Goal: Task Accomplishment & Management: Use online tool/utility

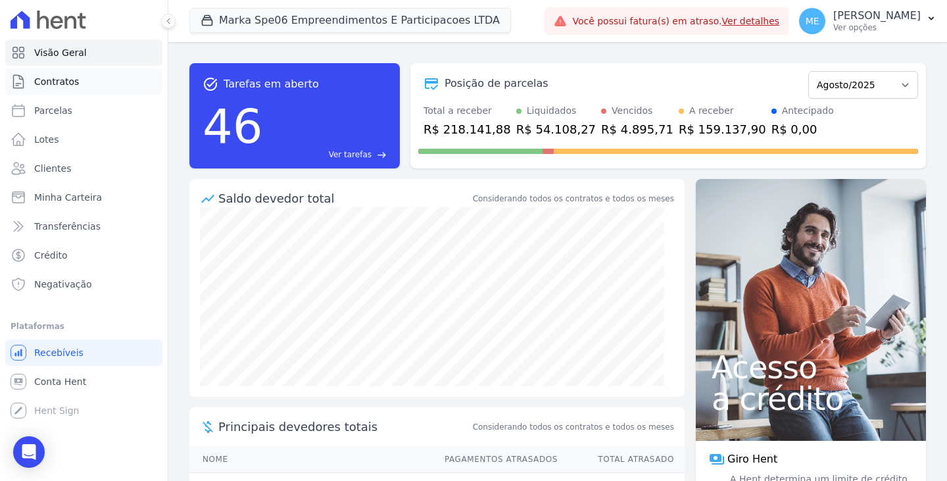
click at [66, 83] on span "Contratos" at bounding box center [56, 81] width 45 height 13
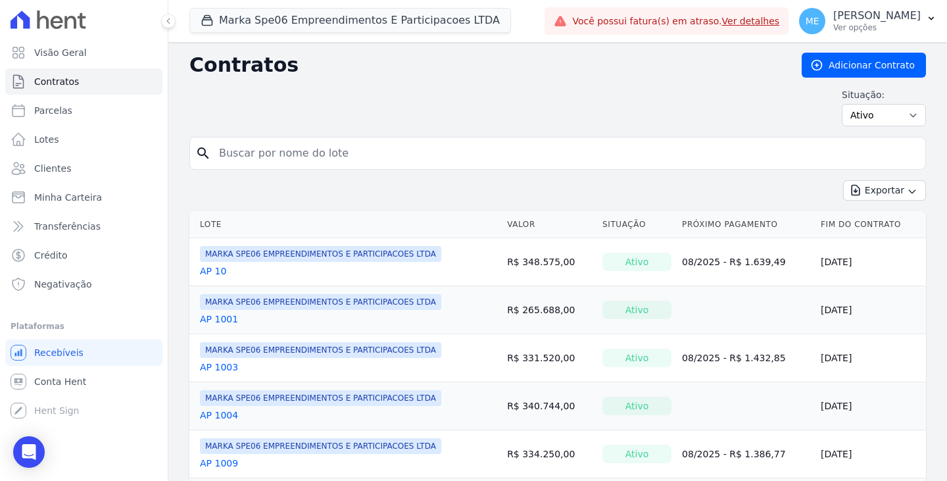
click at [303, 146] on input "search" at bounding box center [565, 153] width 709 height 26
type input "1808"
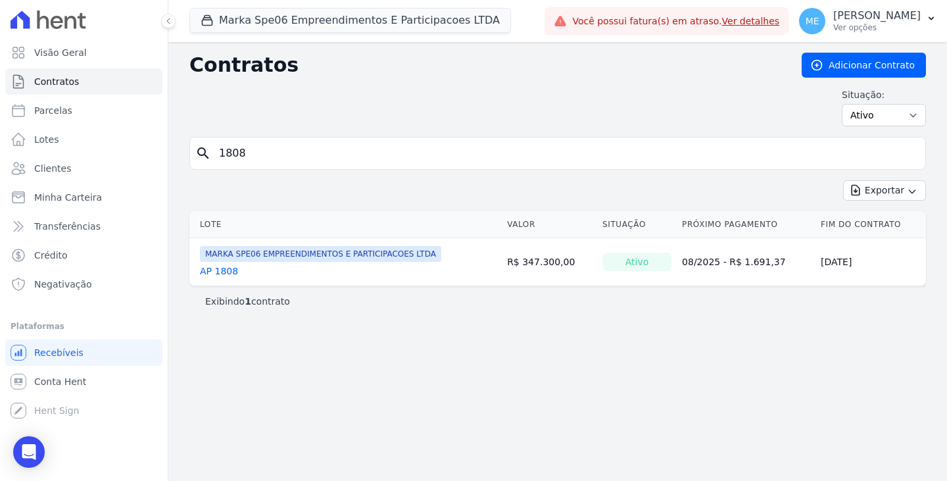
click at [225, 273] on link "AP 1808" at bounding box center [219, 270] width 38 height 13
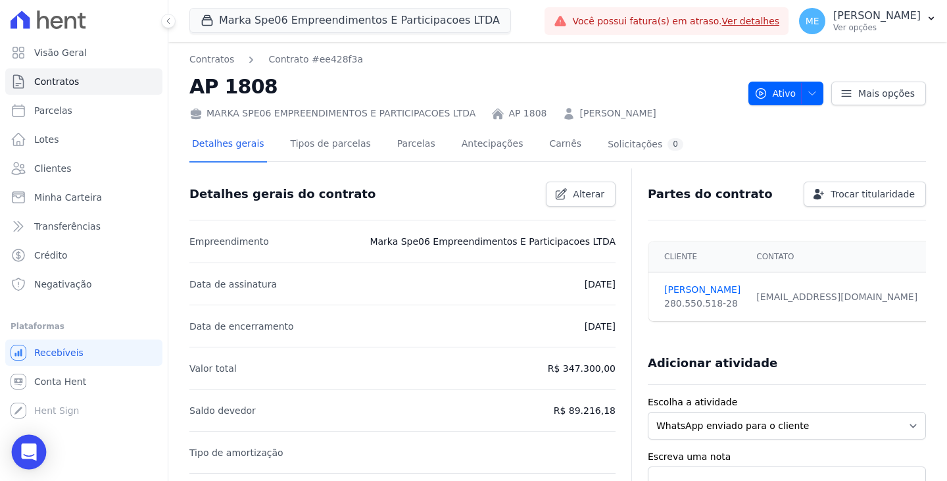
click at [28, 442] on div "Open Intercom Messenger" at bounding box center [29, 452] width 35 height 35
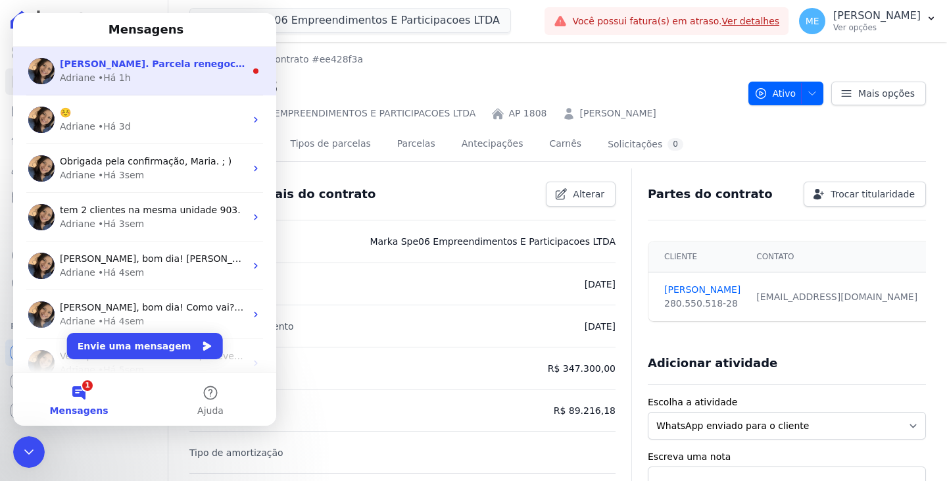
click at [95, 66] on span "[PERSON_NAME]. Parcela renegociadas conforme orientação enviada acima. ;)" at bounding box center [263, 64] width 407 height 11
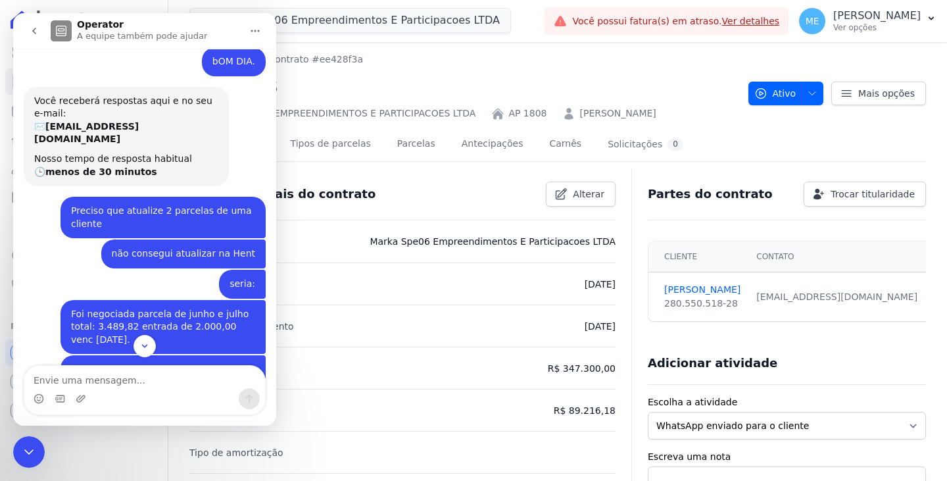
scroll to position [360, 0]
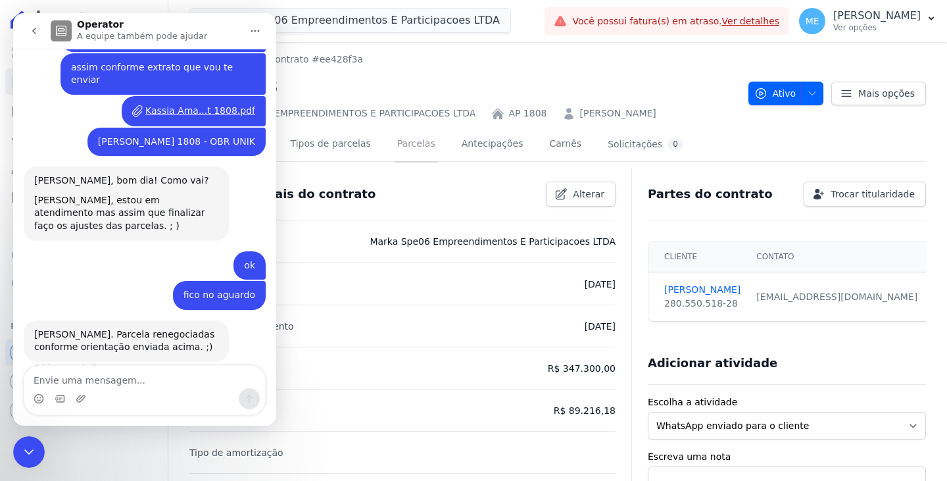
click at [402, 139] on link "Parcelas" at bounding box center [416, 145] width 43 height 35
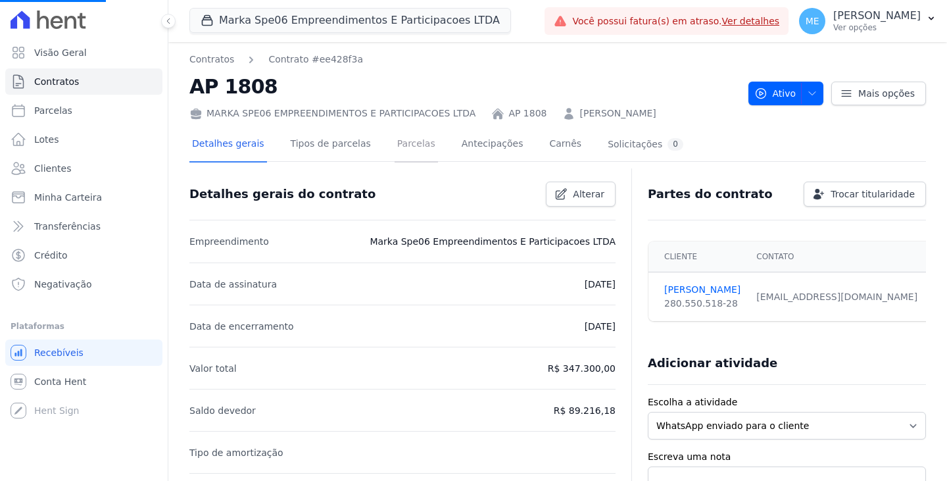
click at [397, 147] on link "Parcelas" at bounding box center [416, 145] width 43 height 35
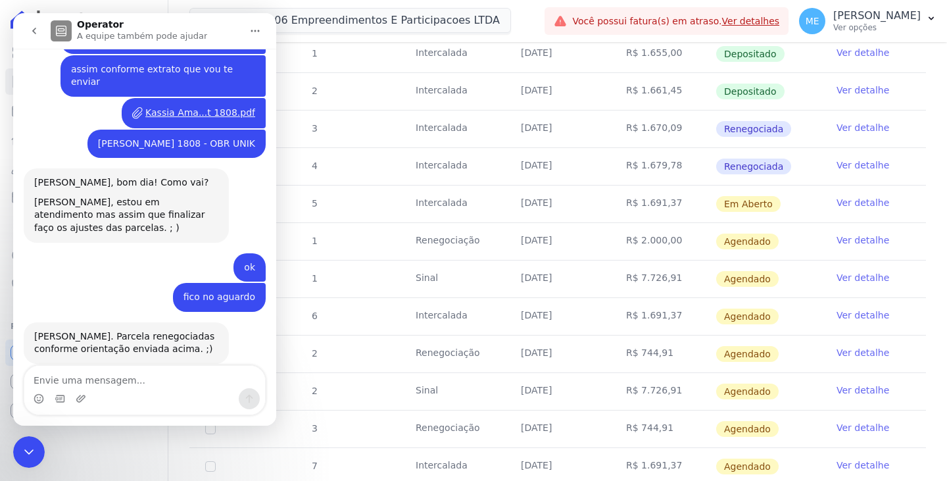
scroll to position [263, 0]
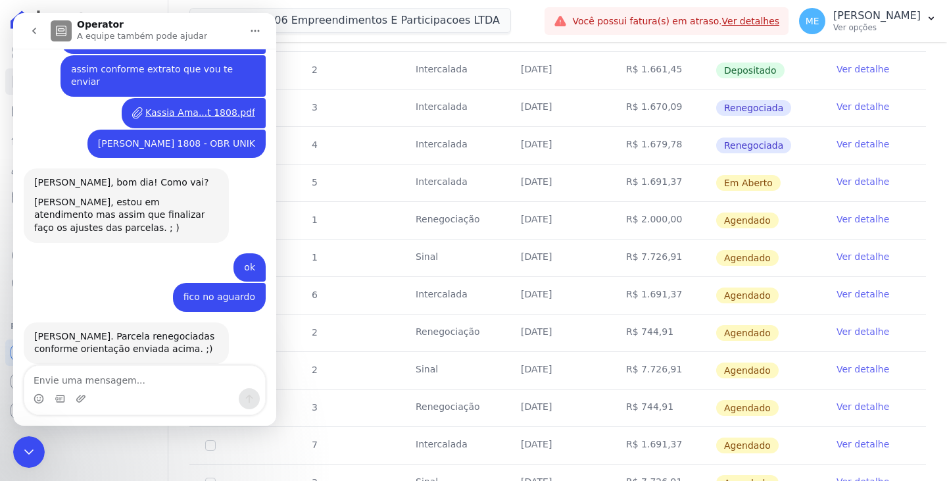
click at [79, 382] on textarea "Envie uma mensagem..." at bounding box center [144, 377] width 241 height 22
type textarea "Perfeito! obrigada"
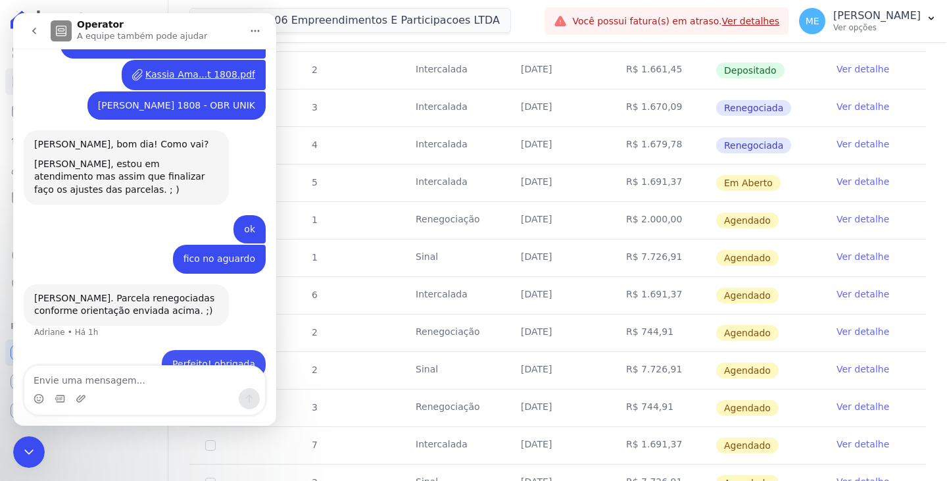
scroll to position [399, 0]
click at [40, 455] on div "Encerramento do Messenger da Intercom" at bounding box center [29, 452] width 32 height 32
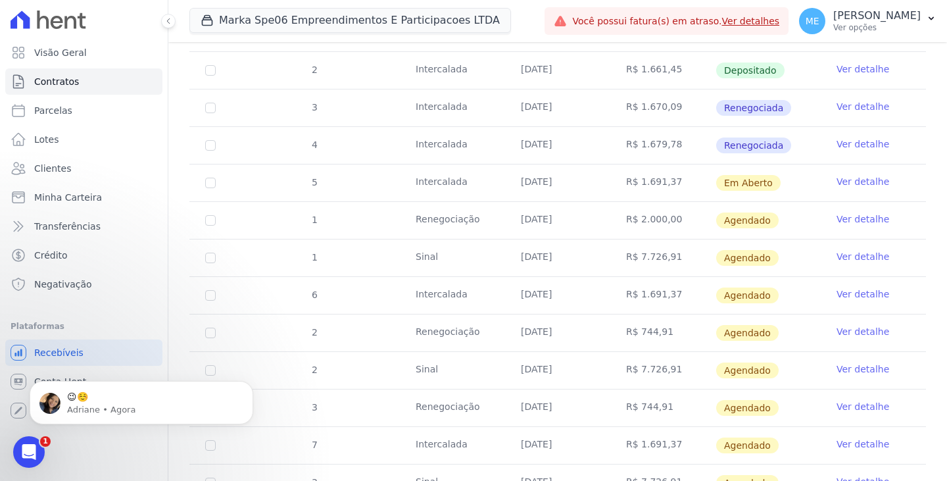
scroll to position [0, 0]
click at [37, 449] on icon "Abertura do Messenger da Intercom" at bounding box center [29, 452] width 22 height 22
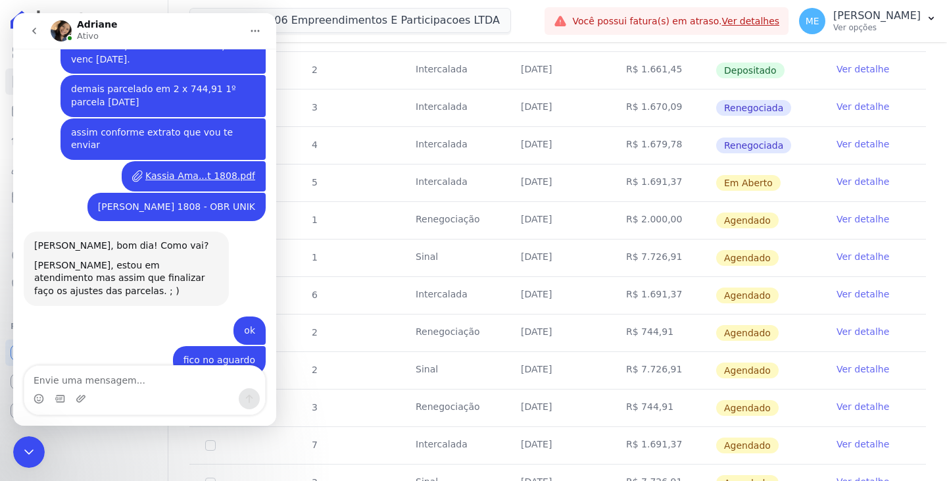
scroll to position [460, 0]
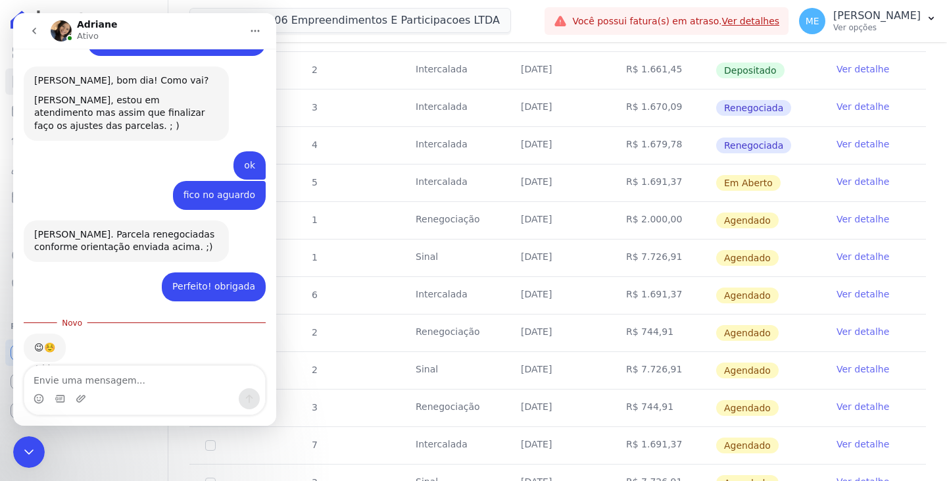
click at [36, 452] on icon "Encerramento do Messenger da Intercom" at bounding box center [29, 452] width 16 height 16
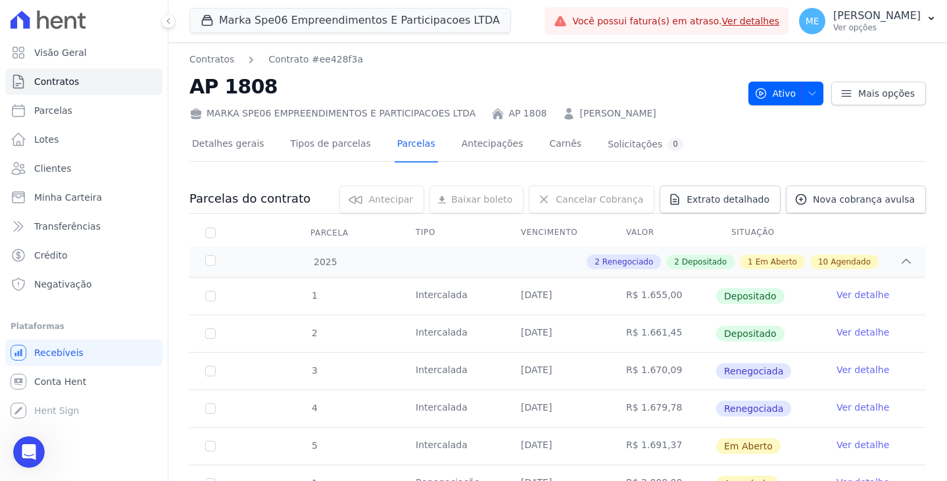
scroll to position [66, 0]
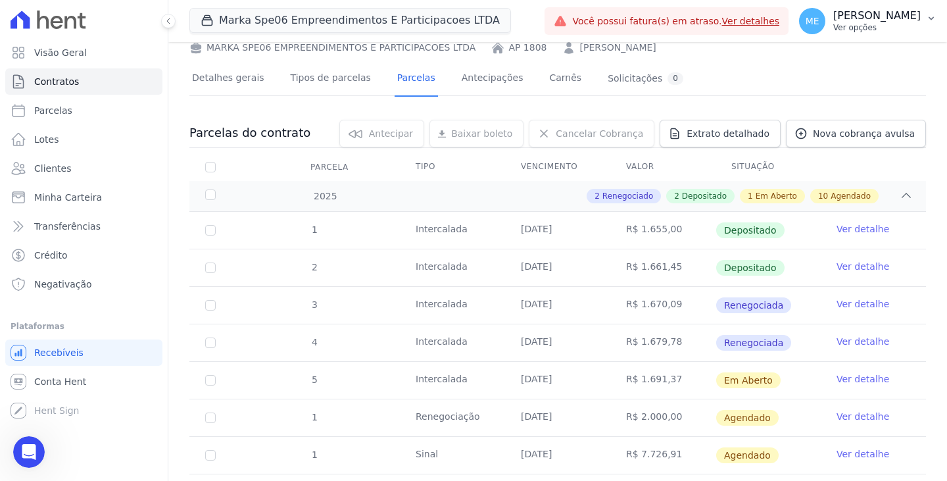
click at [923, 18] on button "ME Maria Edinea Ver opções" at bounding box center [868, 21] width 158 height 37
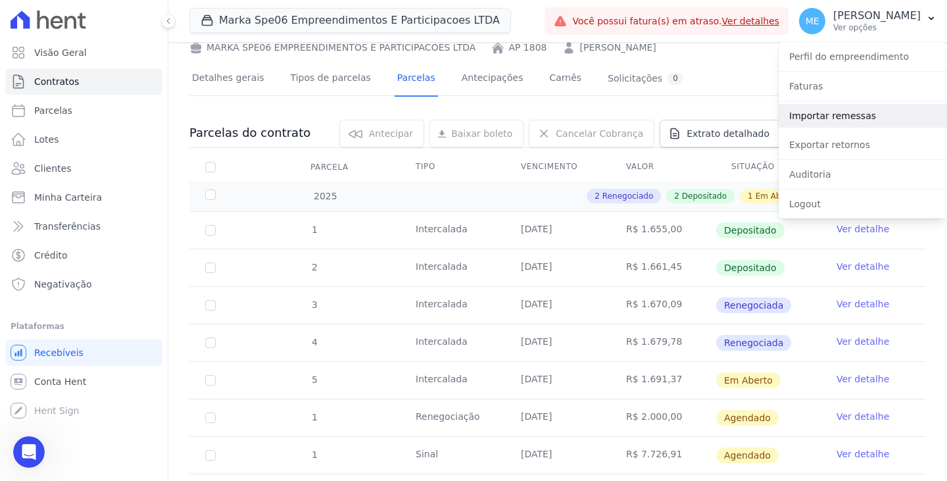
click at [838, 110] on link "Importar remessas" at bounding box center [863, 116] width 168 height 24
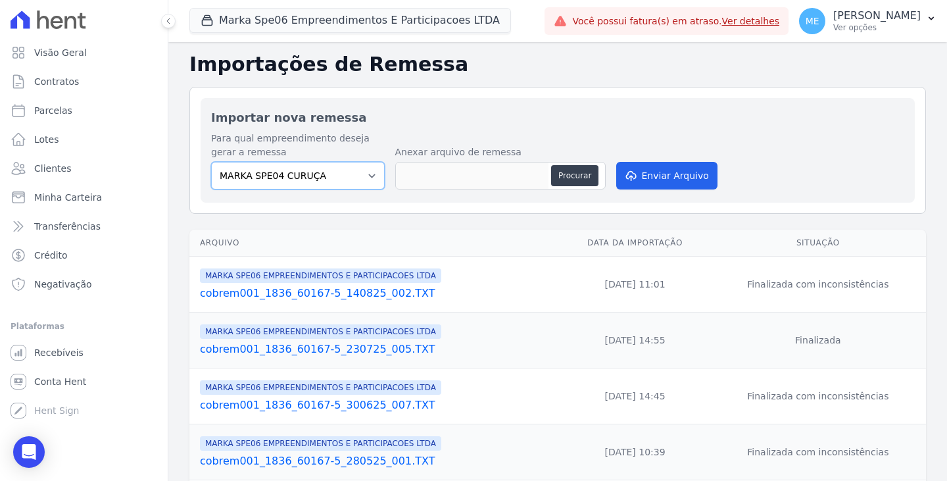
click at [367, 175] on select "MARKA SPE04 CURUÇA MARKA SPE06 EMPREENDIMENTOS E PARTICIPACOES LTDA MK SPE01 PE…" at bounding box center [298, 176] width 174 height 28
select select "fef18e2b-896b-4456-b766-b2db8c2ece14"
click at [211, 162] on select "MARKA SPE04 CURUÇA MARKA SPE06 EMPREENDIMENTOS E PARTICIPACOES LTDA MK SPE01 PE…" at bounding box center [298, 176] width 174 height 28
click at [564, 175] on button "Procurar" at bounding box center [574, 175] width 47 height 21
type input "cobrem001_1836_60167-5_140825_002.TXT"
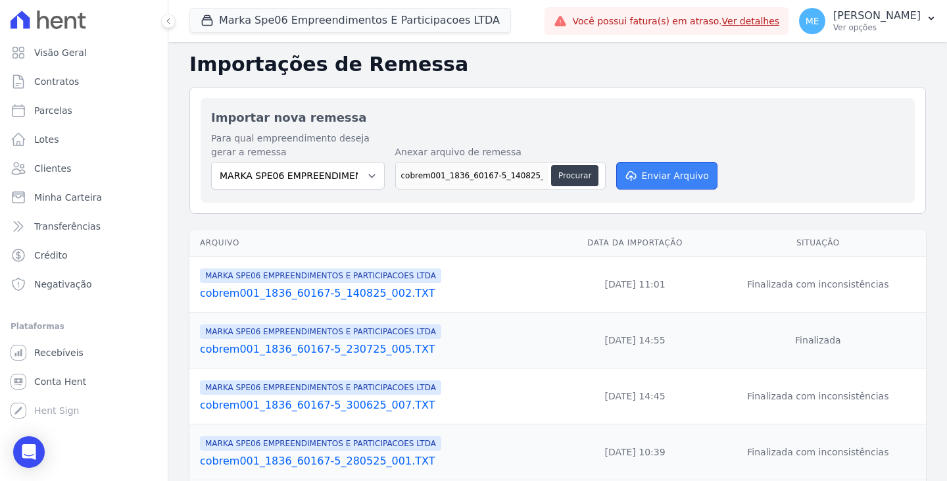
click at [661, 170] on button "Enviar Arquivo" at bounding box center [666, 176] width 101 height 28
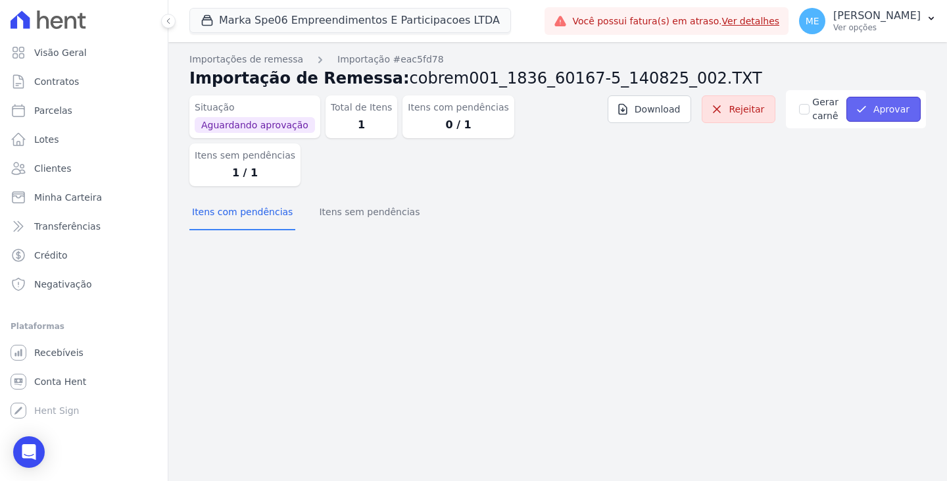
click at [878, 103] on button "Aprovar" at bounding box center [883, 109] width 74 height 25
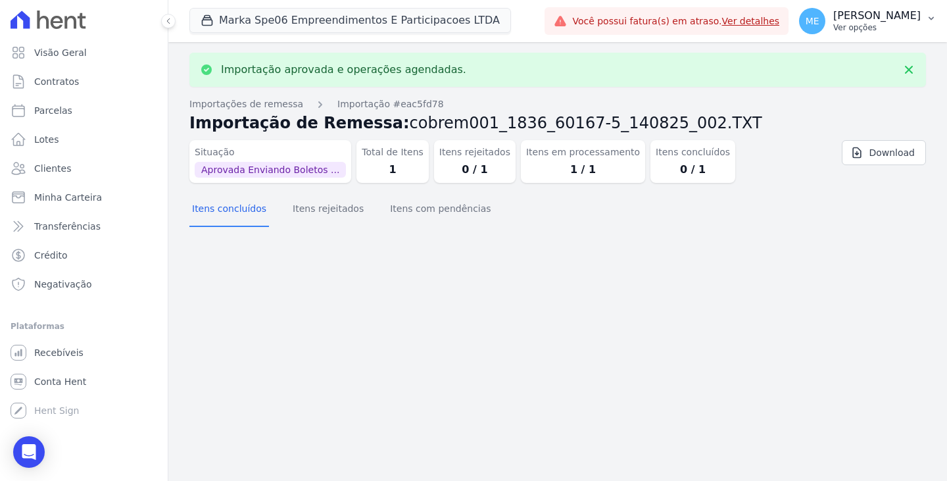
click at [933, 19] on icon "button" at bounding box center [931, 18] width 11 height 11
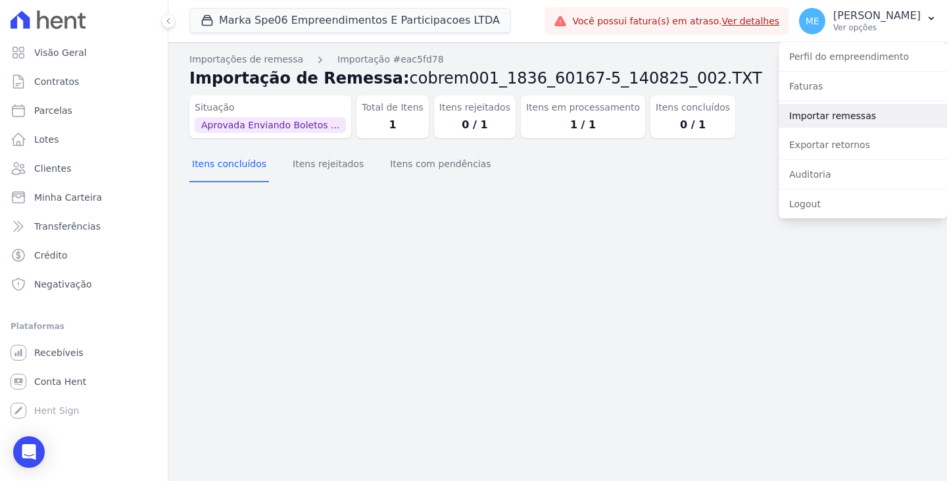
click at [848, 114] on link "Importar remessas" at bounding box center [863, 116] width 168 height 24
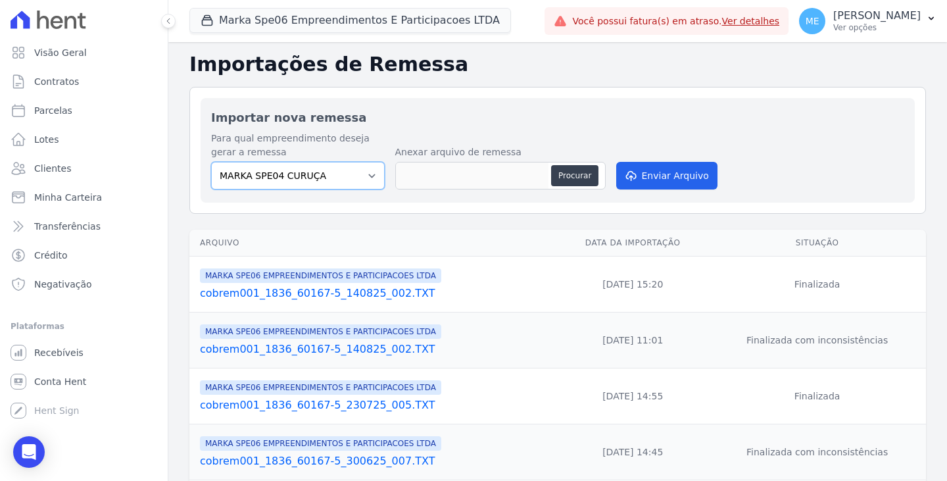
click at [362, 175] on select "MARKA SPE04 CURUÇA MARKA SPE06 EMPREENDIMENTOS E PARTICIPACOES LTDA MK SPE01 PE…" at bounding box center [298, 176] width 174 height 28
select select "fef18e2b-896b-4456-b766-b2db8c2ece14"
click at [211, 162] on select "MARKA SPE04 CURUÇA MARKA SPE06 EMPREENDIMENTOS E PARTICIPACOES LTDA MK SPE01 PE…" at bounding box center [298, 176] width 174 height 28
click at [933, 18] on icon "button" at bounding box center [931, 18] width 11 height 11
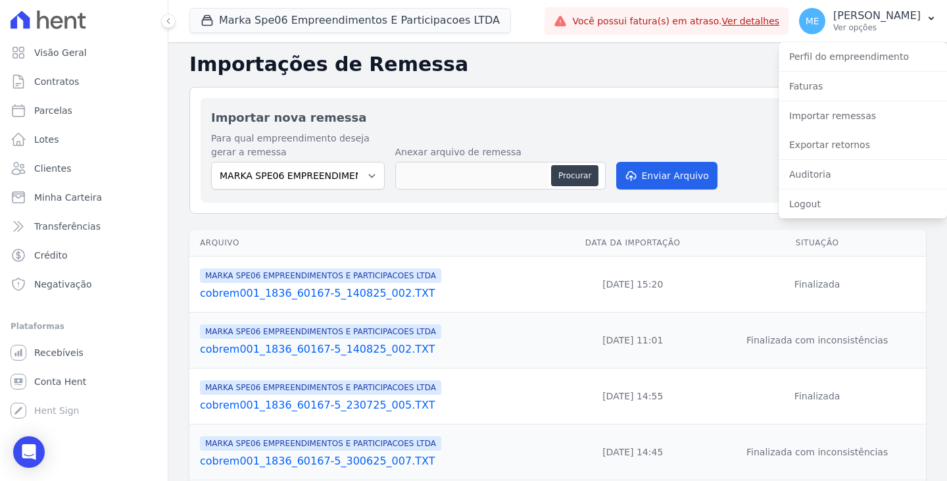
click at [707, 132] on div "Para qual empreendimento deseja gerar a remessa MARKA SPE04 CURUÇA MARKA SPE06 …" at bounding box center [557, 162] width 693 height 61
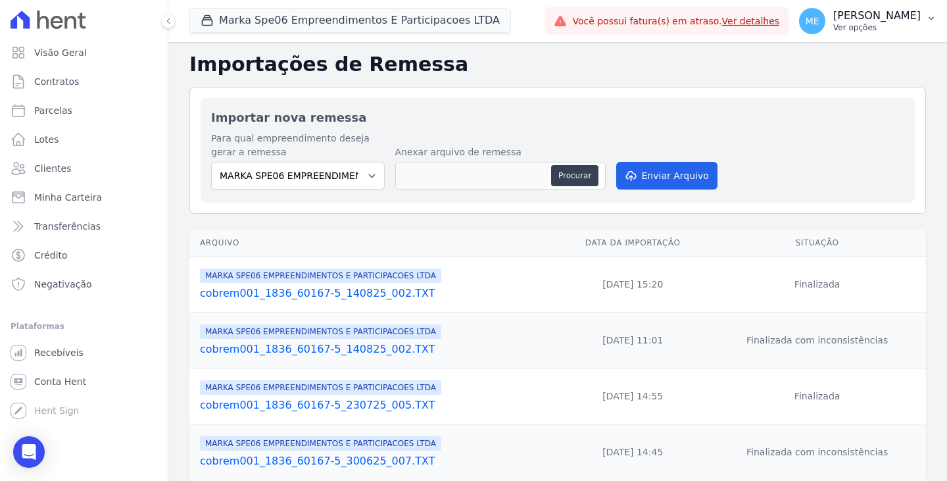
click at [928, 17] on icon "button" at bounding box center [931, 18] width 11 height 11
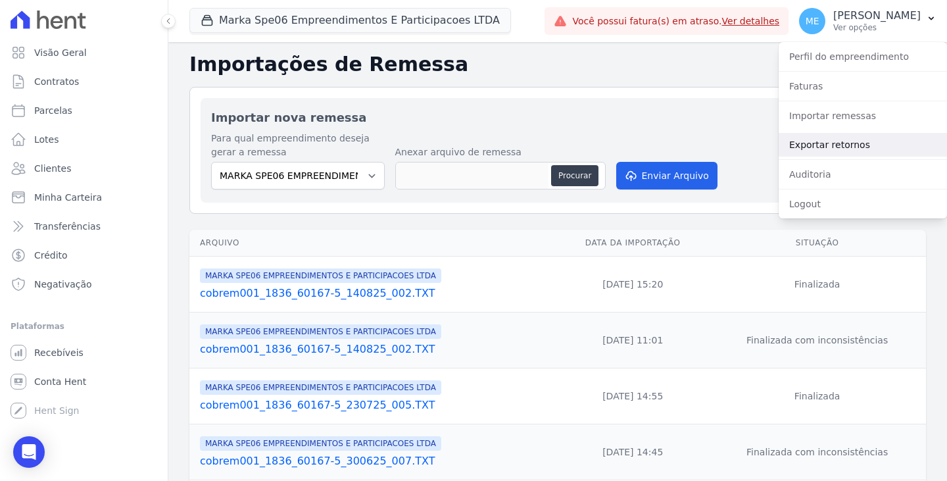
click at [838, 145] on link "Exportar retornos" at bounding box center [863, 145] width 168 height 24
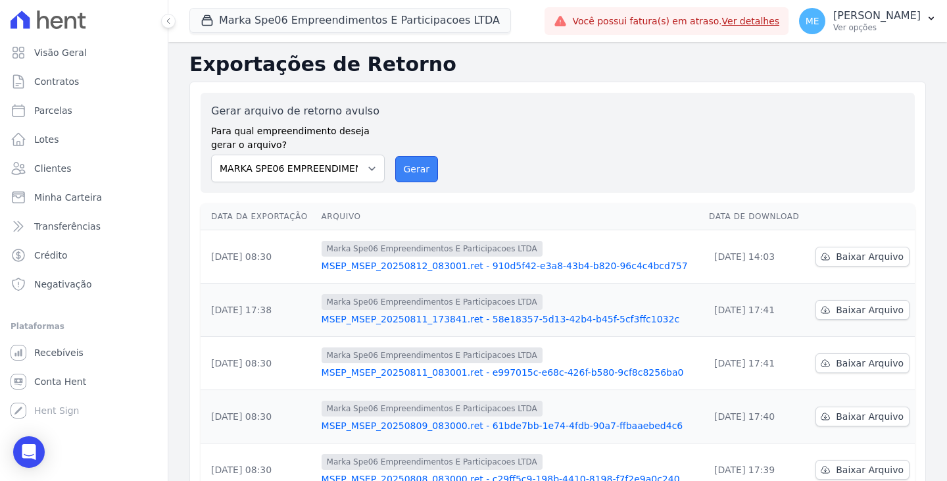
click at [416, 166] on button "Gerar" at bounding box center [416, 169] width 43 height 26
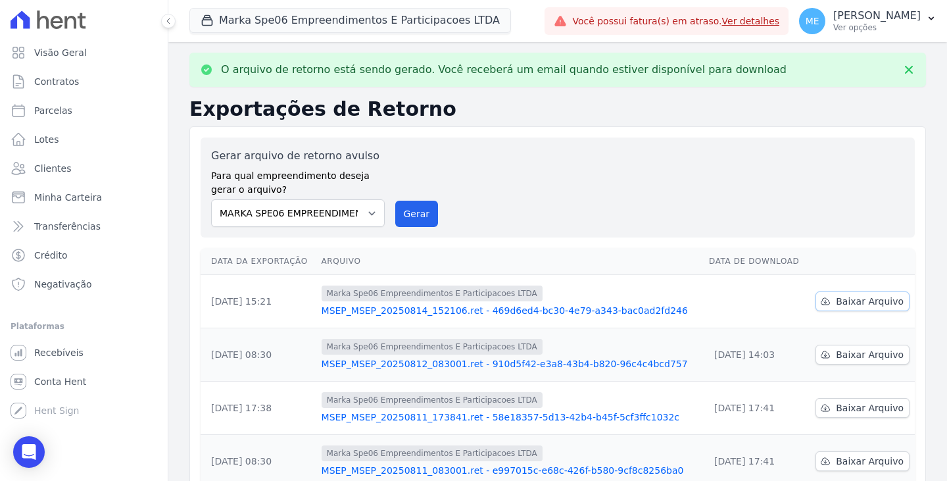
click at [855, 301] on span "Baixar Arquivo" at bounding box center [870, 301] width 68 height 13
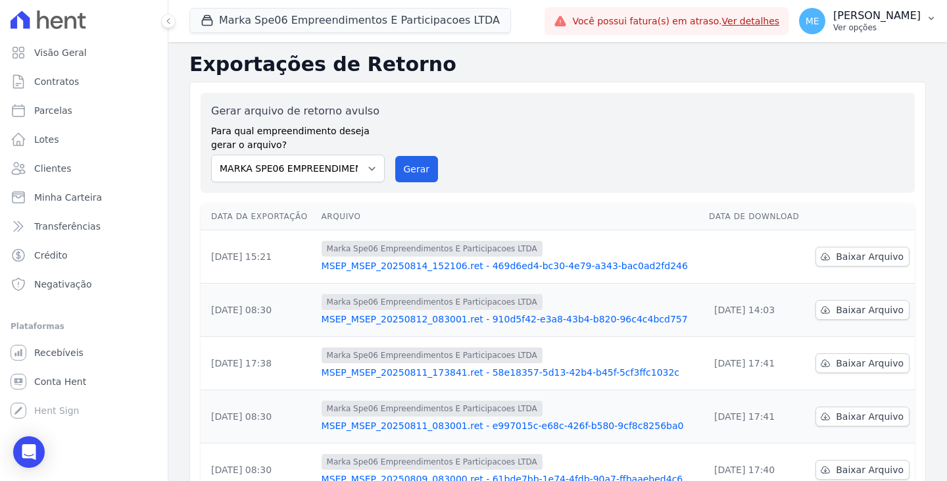
click at [935, 12] on button "ME Maria Edinea Ver opções" at bounding box center [868, 21] width 158 height 37
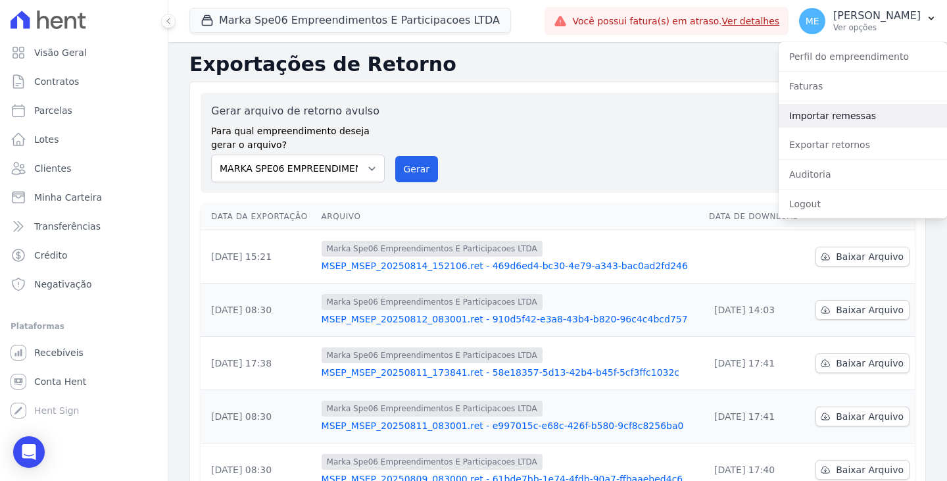
click at [848, 117] on link "Importar remessas" at bounding box center [863, 116] width 168 height 24
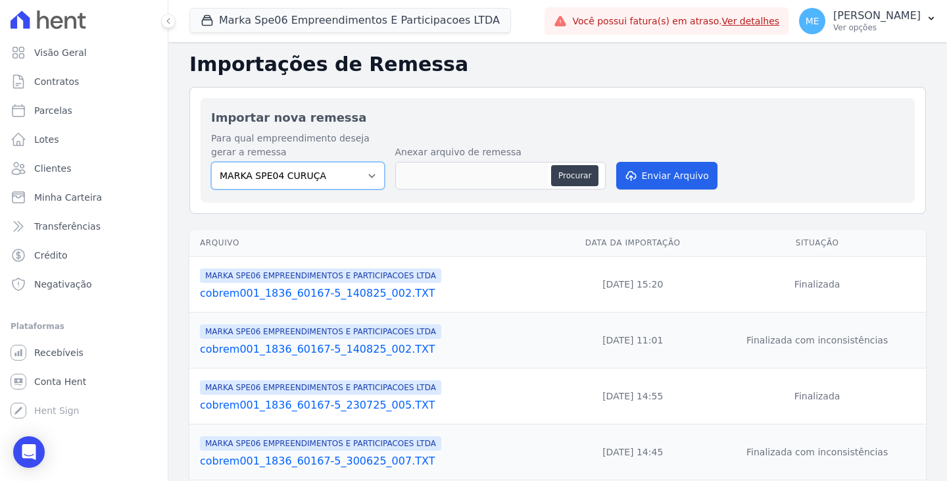
click at [366, 174] on select "MARKA SPE04 CURUÇA MARKA SPE06 EMPREENDIMENTOS E PARTICIPACOES LTDA MK SPE01 PE…" at bounding box center [298, 176] width 174 height 28
select select "fef18e2b-896b-4456-b766-b2db8c2ece14"
click at [211, 162] on select "MARKA SPE04 CURUÇA MARKA SPE06 EMPREENDIMENTOS E PARTICIPACOES LTDA MK SPE01 PE…" at bounding box center [298, 176] width 174 height 28
click at [567, 176] on button "Procurar" at bounding box center [574, 175] width 47 height 21
type input "cobrem001_1836_60167-5_140825_003.TXT"
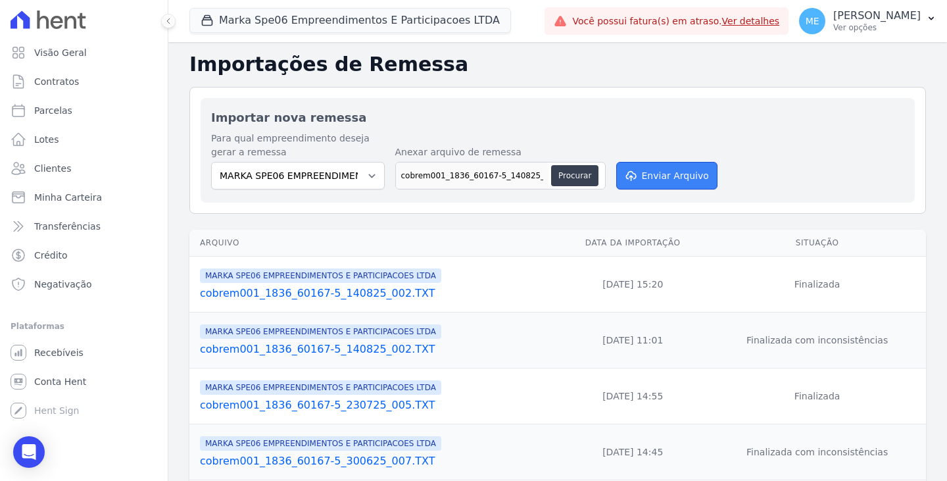
click at [686, 180] on button "Enviar Arquivo" at bounding box center [666, 176] width 101 height 28
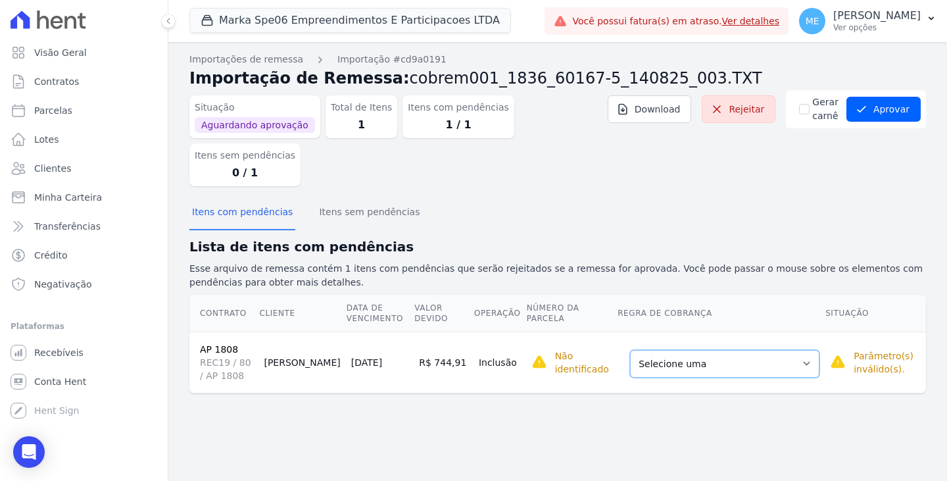
click at [794, 350] on select "Selecione uma Nova Parcela Avulsa Parcela Avulsa Existente Parcela Normal (36 X…" at bounding box center [724, 364] width 189 height 28
click at [863, 431] on div "Importações de remessa Importação #cd9a0191 Importação de Remessa: cobrem001_18…" at bounding box center [557, 261] width 779 height 439
click at [798, 350] on select "Selecione uma Nova Parcela Avulsa Parcela Avulsa Existente Parcela Normal (36 X…" at bounding box center [724, 364] width 189 height 28
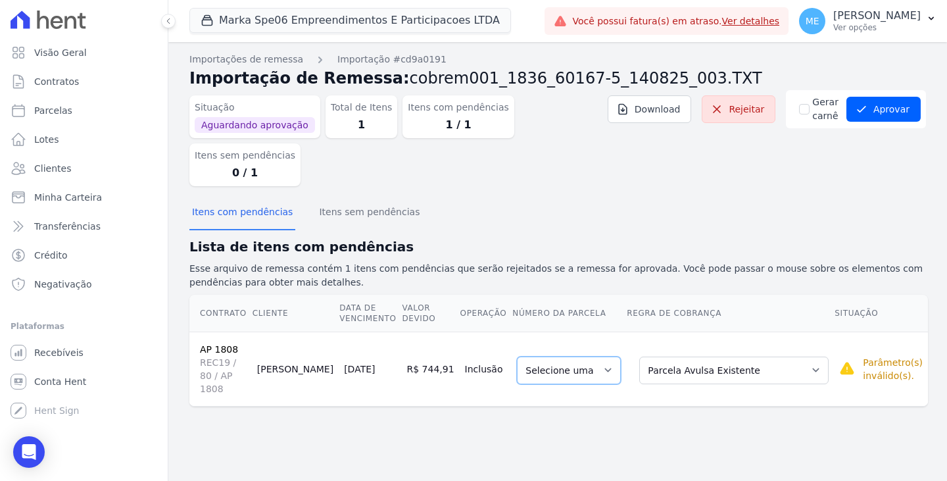
click at [614, 356] on select "Selecione uma" at bounding box center [569, 370] width 104 height 28
click at [612, 356] on select "Selecione uma" at bounding box center [569, 370] width 104 height 28
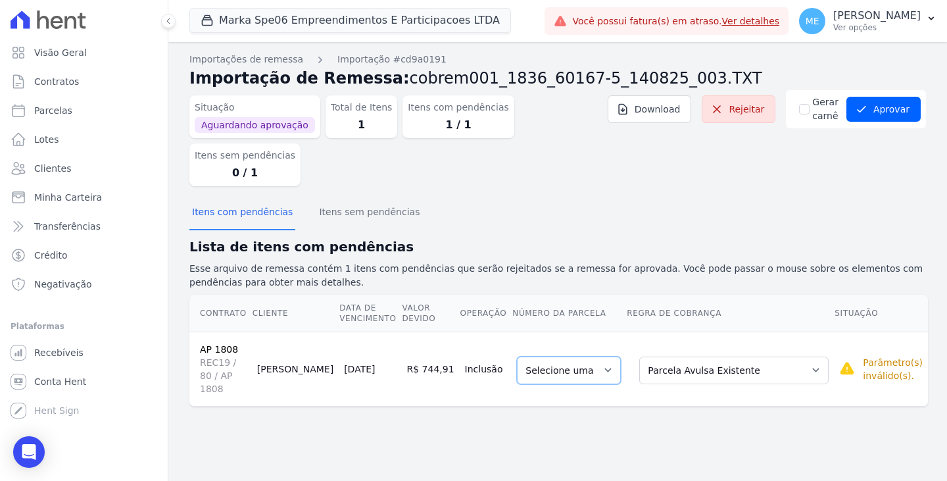
click at [612, 356] on select "Selecione uma" at bounding box center [569, 370] width 104 height 28
click at [794, 416] on div "Importações de remessa Importação #cd9a0191 Importação de Remessa: cobrem001_18…" at bounding box center [557, 261] width 779 height 439
click at [767, 113] on link "Rejeitar" at bounding box center [739, 109] width 74 height 28
click at [931, 22] on icon "button" at bounding box center [931, 18] width 11 height 11
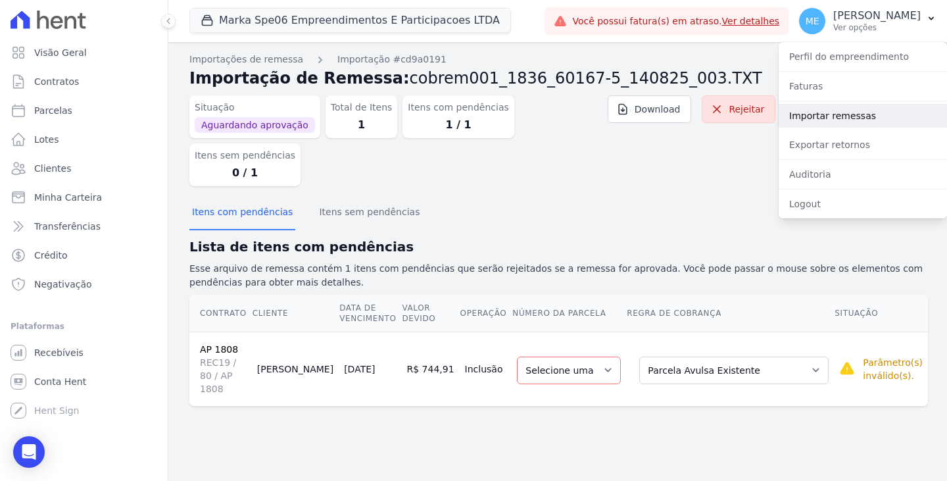
click at [848, 117] on link "Importar remessas" at bounding box center [863, 116] width 168 height 24
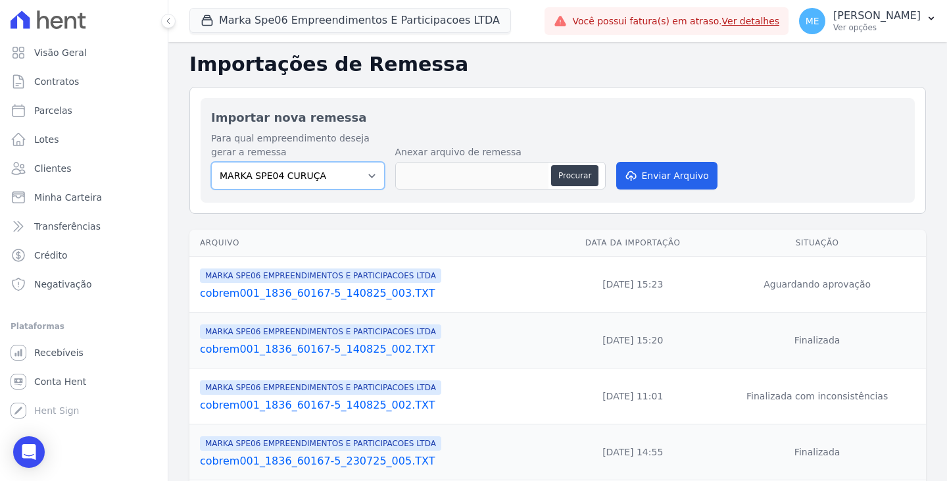
click at [372, 176] on select "MARKA SPE04 CURUÇA MARKA SPE06 EMPREENDIMENTOS E PARTICIPACOES LTDA MK SPE01 PE…" at bounding box center [298, 176] width 174 height 28
select select "fef18e2b-896b-4456-b766-b2db8c2ece14"
click at [211, 162] on select "MARKA SPE04 CURUÇA MARKA SPE06 EMPREENDIMENTOS E PARTICIPACOES LTDA MK SPE01 PE…" at bounding box center [298, 176] width 174 height 28
click at [568, 178] on button "Procurar" at bounding box center [574, 175] width 47 height 21
type input "cobrem001_1836_60167-5_140825_004.TXT"
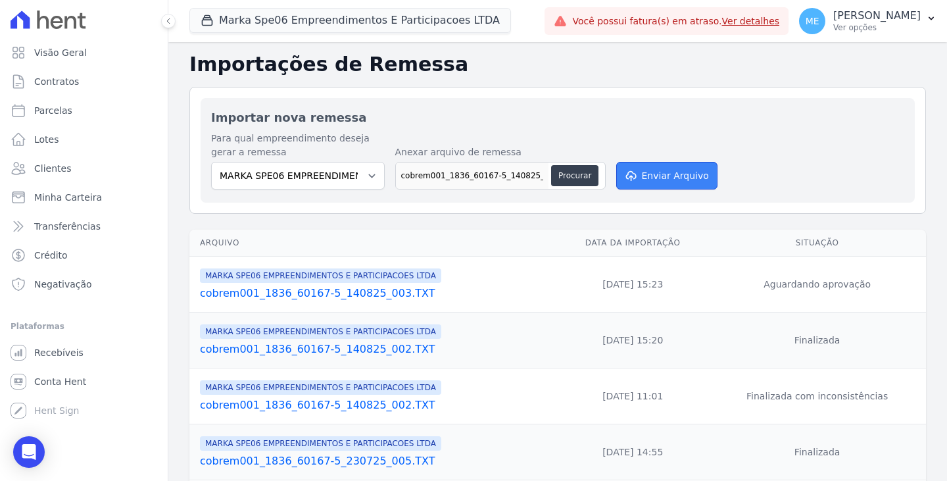
click at [677, 173] on button "Enviar Arquivo" at bounding box center [666, 176] width 101 height 28
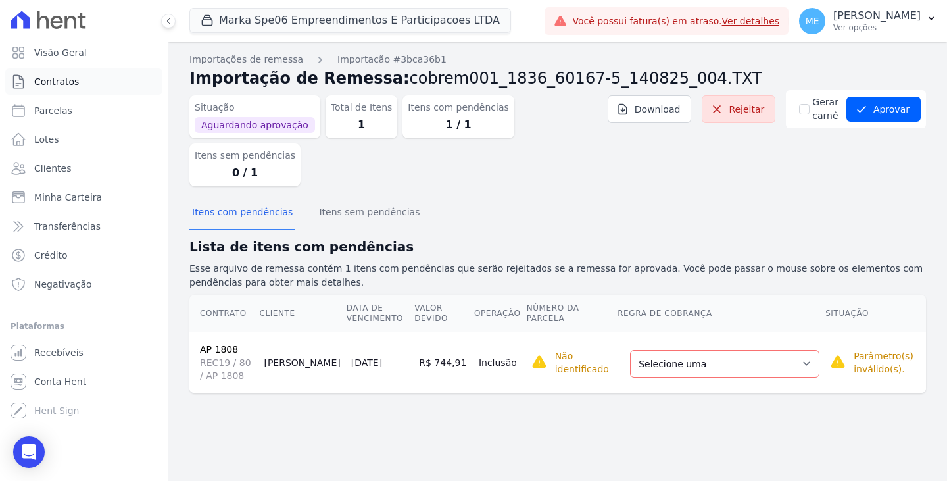
click at [45, 80] on span "Contratos" at bounding box center [56, 81] width 45 height 13
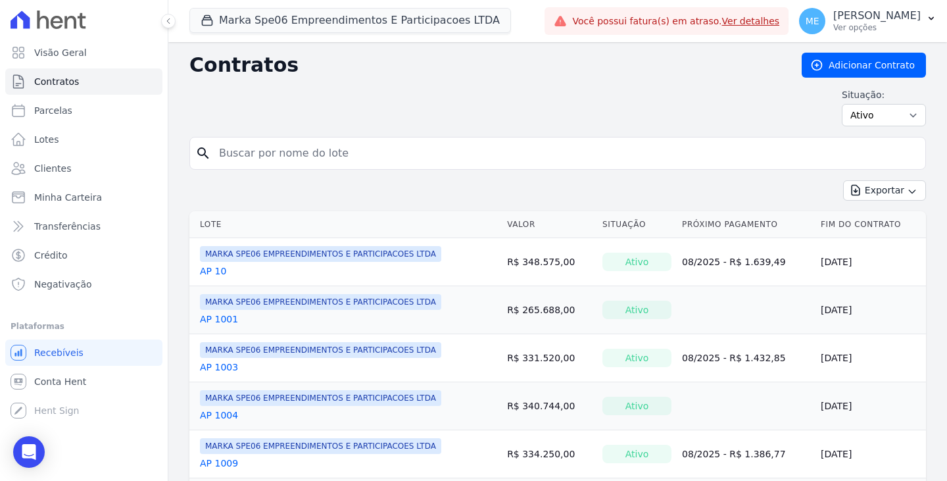
click at [317, 150] on input "search" at bounding box center [565, 153] width 709 height 26
type input "1808"
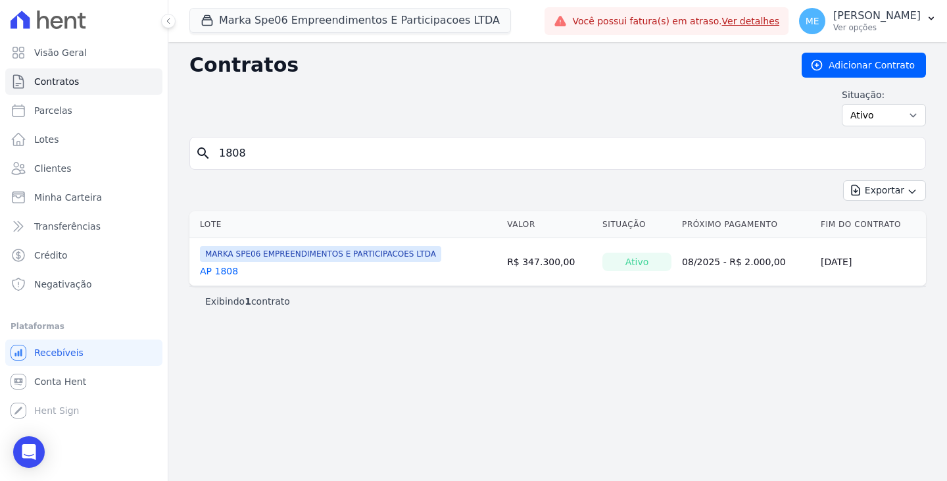
click at [232, 268] on link "AP 1808" at bounding box center [219, 270] width 38 height 13
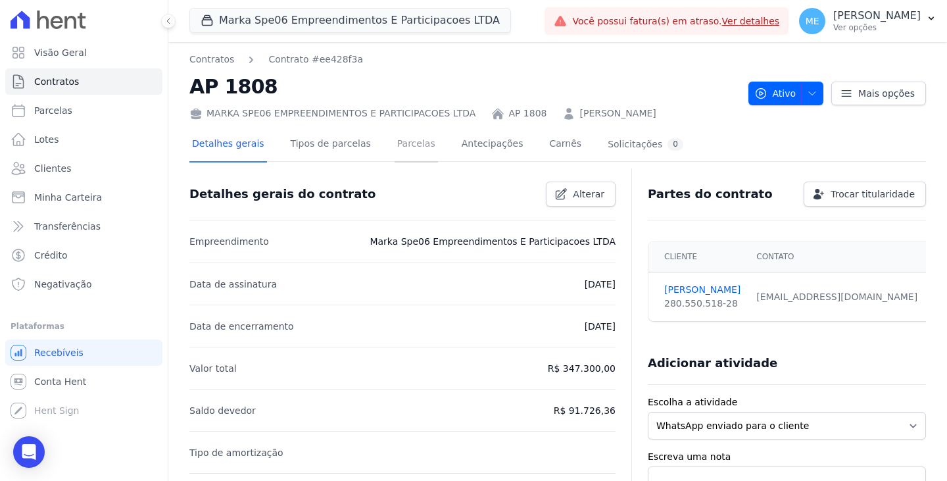
drag, startPoint x: 391, startPoint y: 139, endPoint x: 408, endPoint y: 170, distance: 35.0
click at [395, 139] on link "Parcelas" at bounding box center [416, 145] width 43 height 35
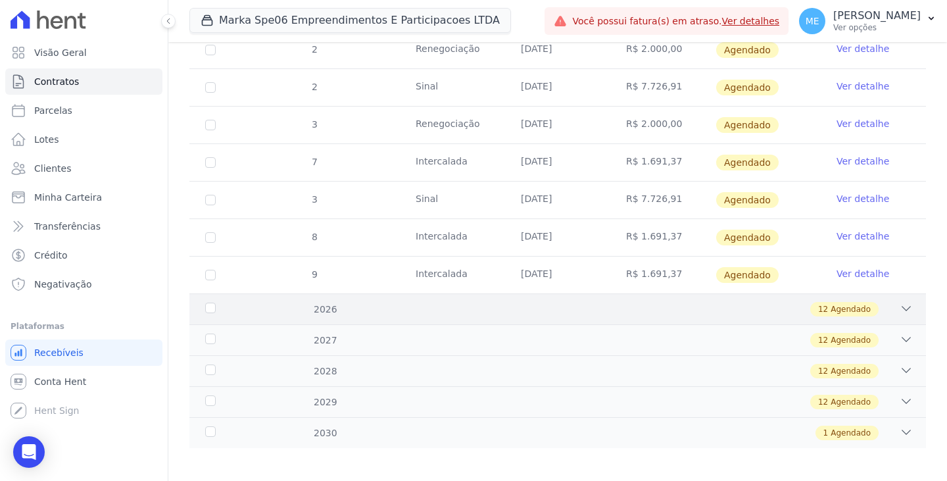
scroll to position [552, 0]
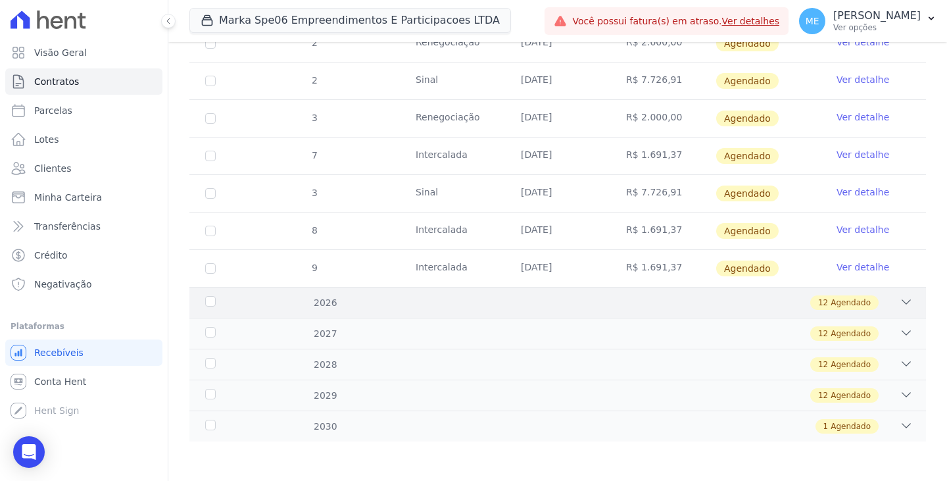
click at [900, 301] on icon at bounding box center [906, 301] width 13 height 13
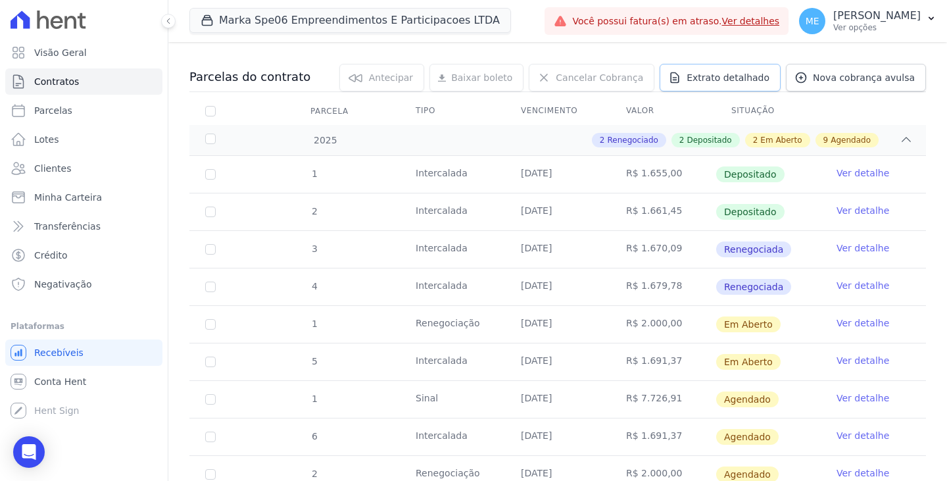
scroll to position [92, 0]
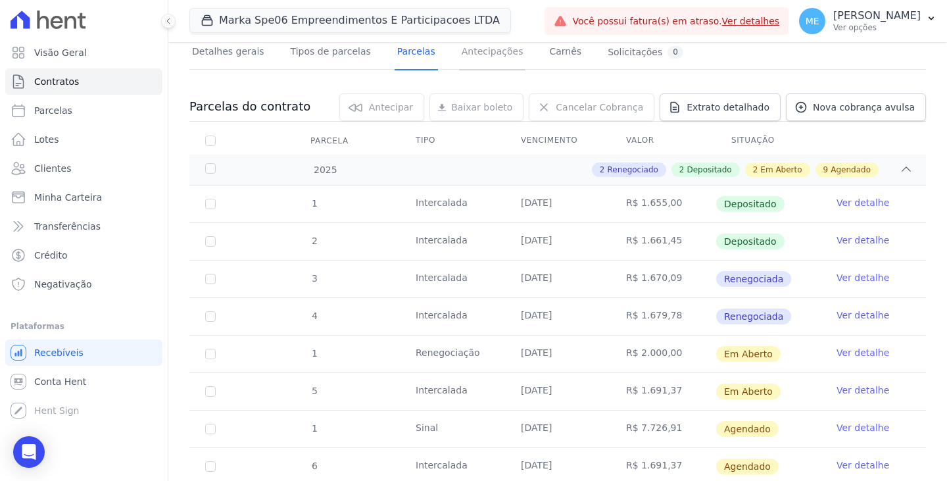
click at [469, 48] on link "Antecipações" at bounding box center [492, 53] width 67 height 35
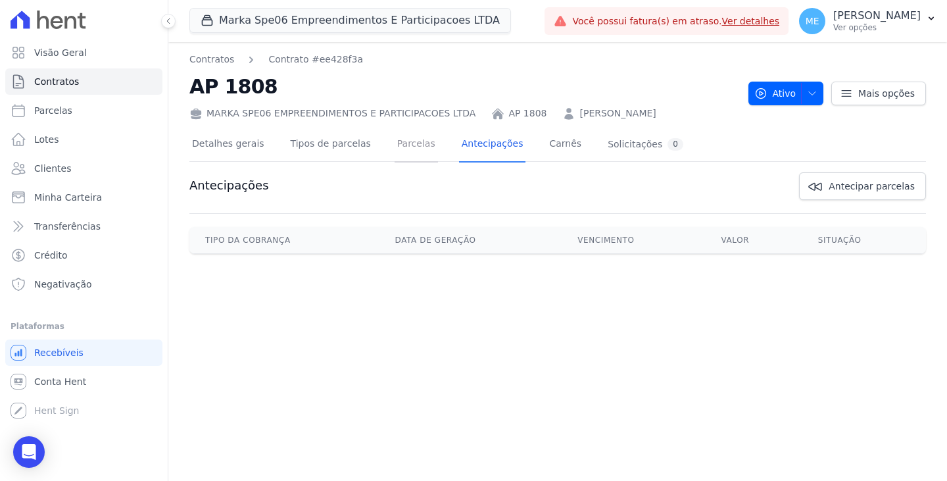
click at [402, 143] on link "Parcelas" at bounding box center [416, 145] width 43 height 35
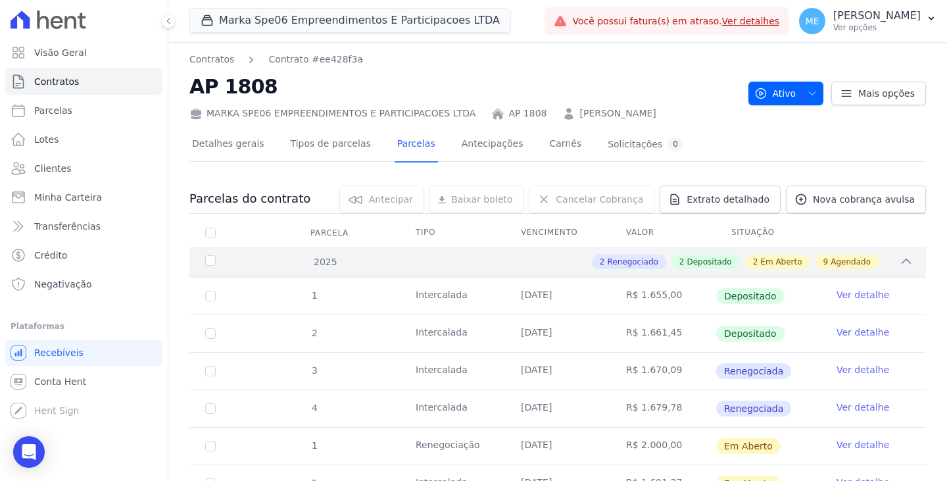
click at [767, 262] on span "Em Aberto" at bounding box center [780, 262] width 41 height 12
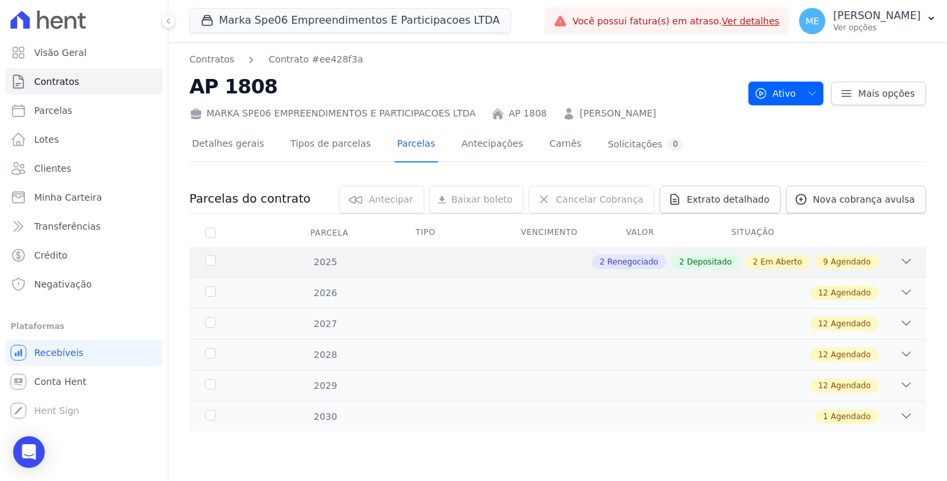
click at [901, 260] on icon at bounding box center [906, 261] width 13 height 13
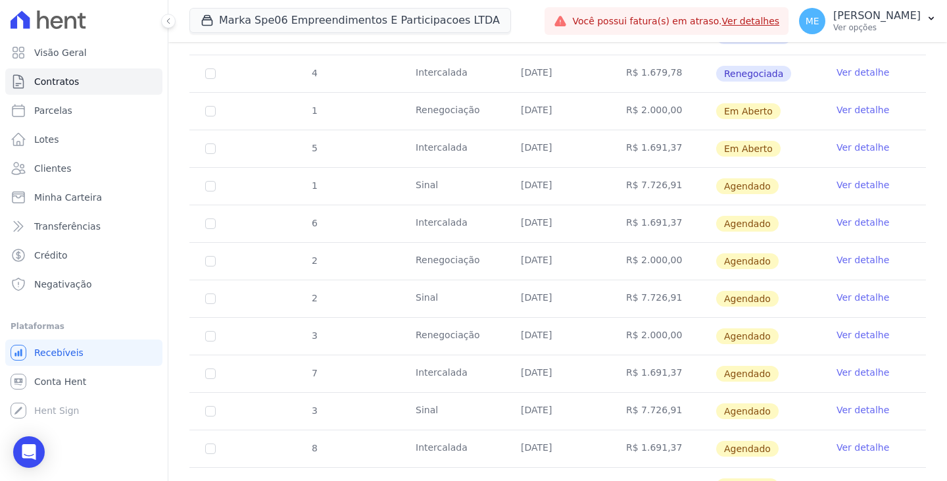
scroll to position [197, 0]
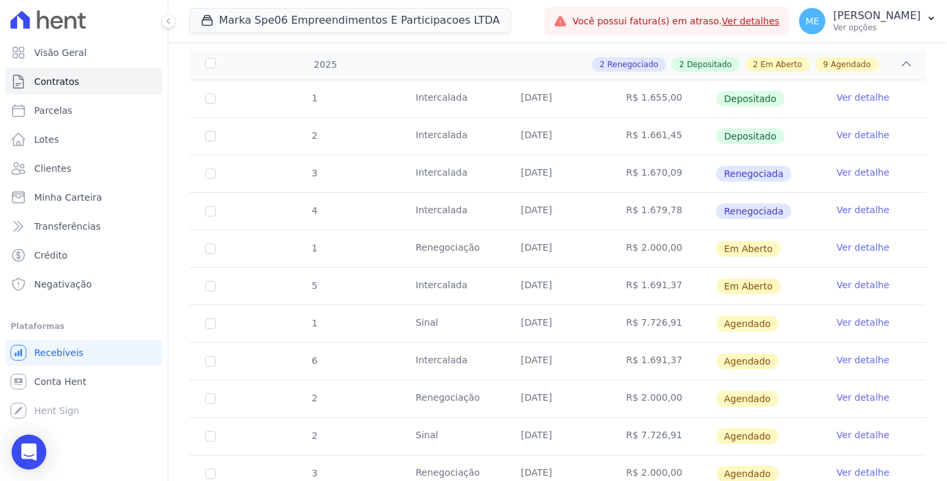
click at [22, 449] on icon "Open Intercom Messenger" at bounding box center [28, 451] width 17 height 17
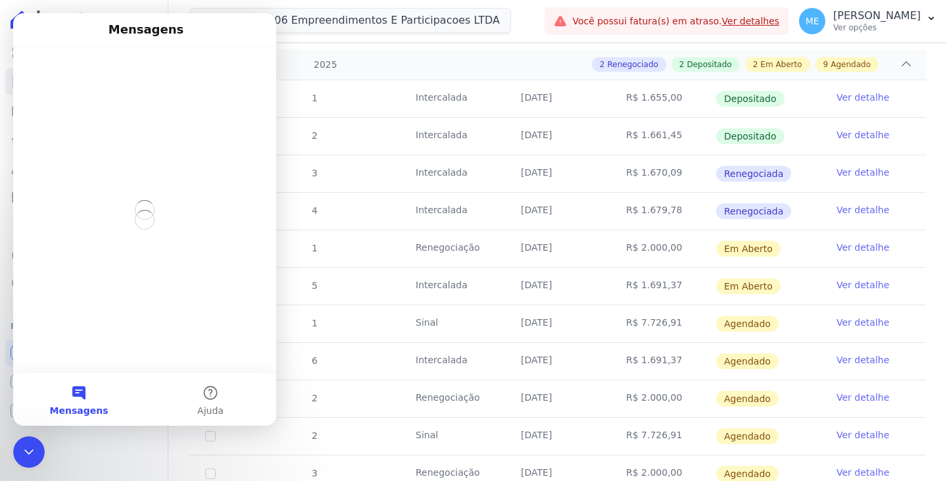
scroll to position [0, 0]
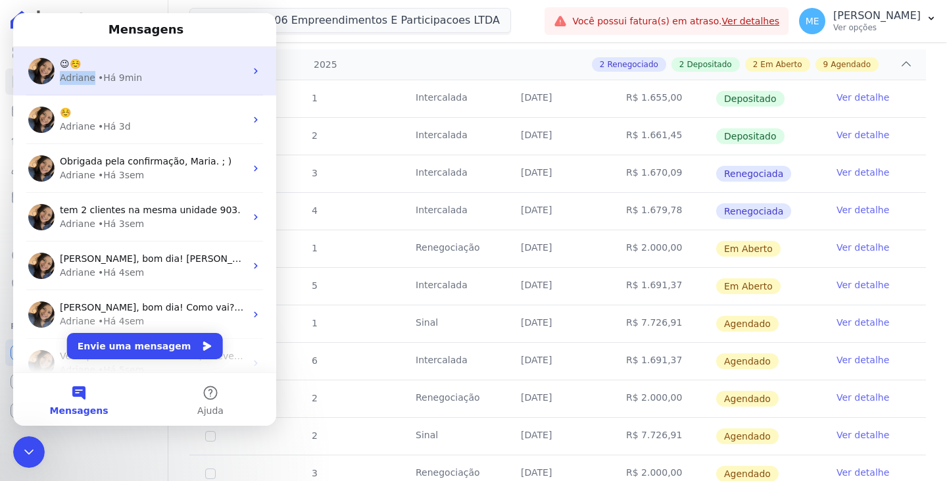
click at [95, 70] on div "😉☺️ Adriane • Há 9min" at bounding box center [152, 71] width 185 height 28
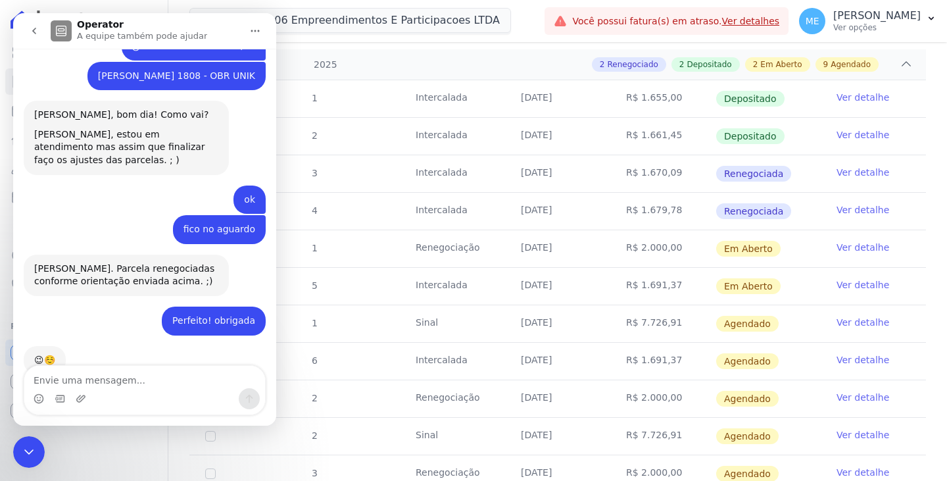
scroll to position [439, 0]
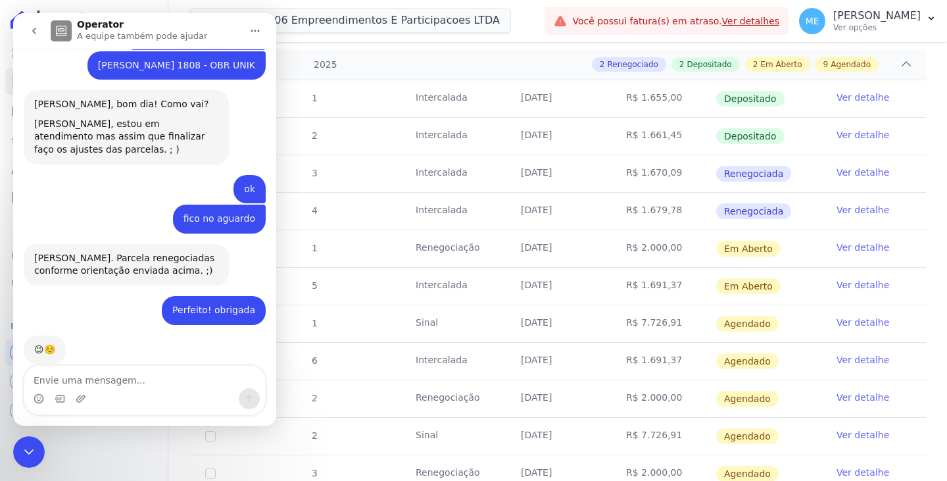
click at [100, 384] on textarea "Envie uma mensagem..." at bounding box center [144, 377] width 241 height 22
type textarea "subi o arquivo da parcela de 2.000 deu certo"
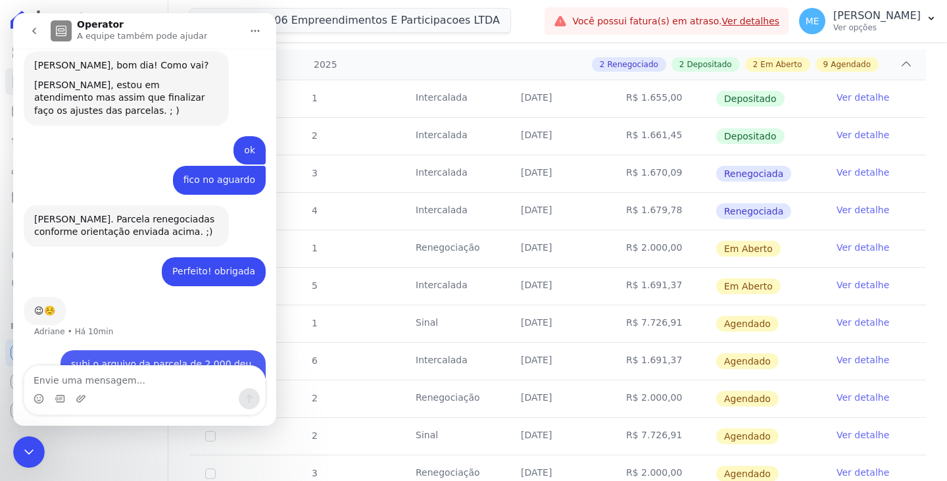
scroll to position [478, 0]
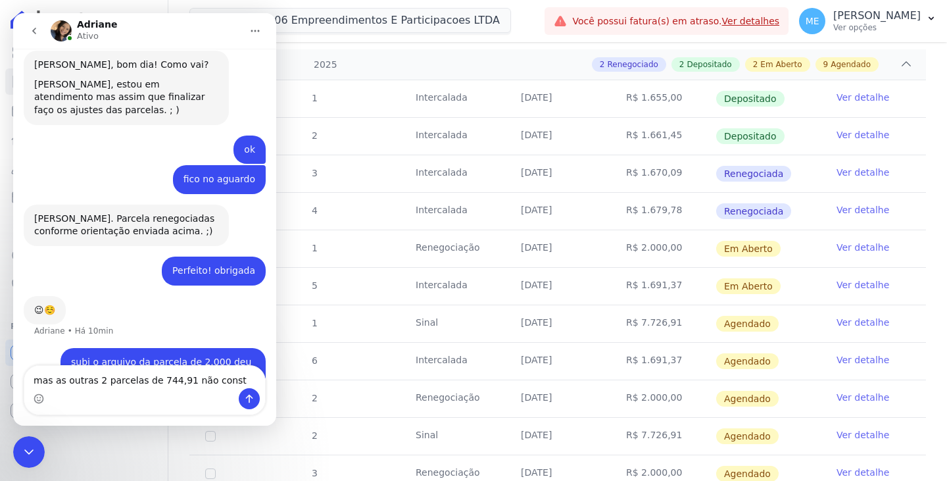
type textarea "mas as outras 2 parcelas de 744,91 não consta"
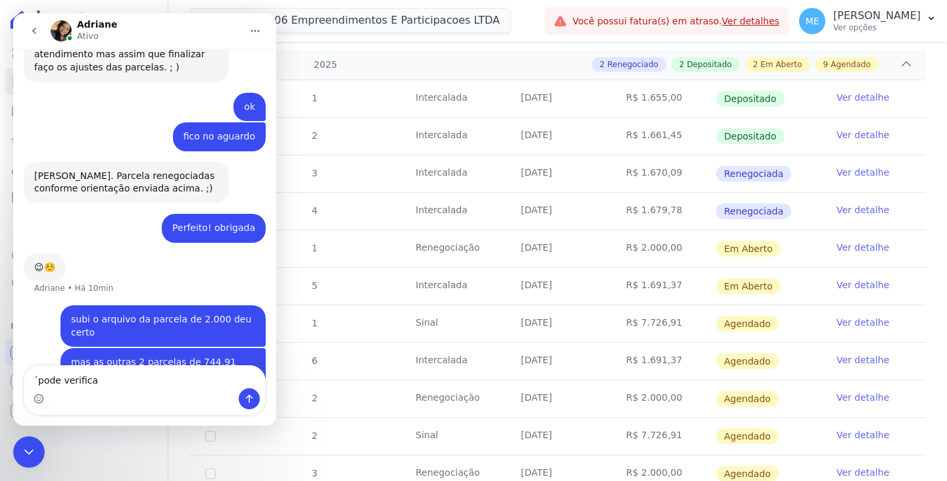
type textarea "´pode verificar"
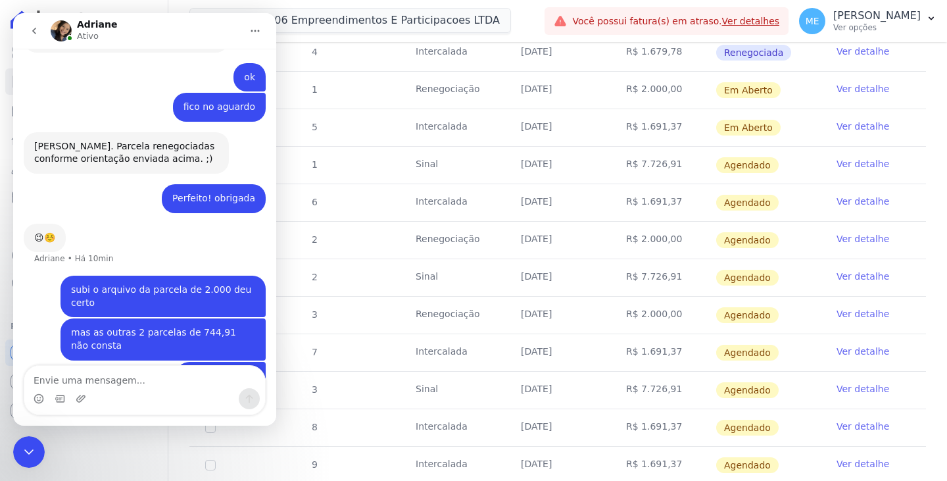
scroll to position [395, 0]
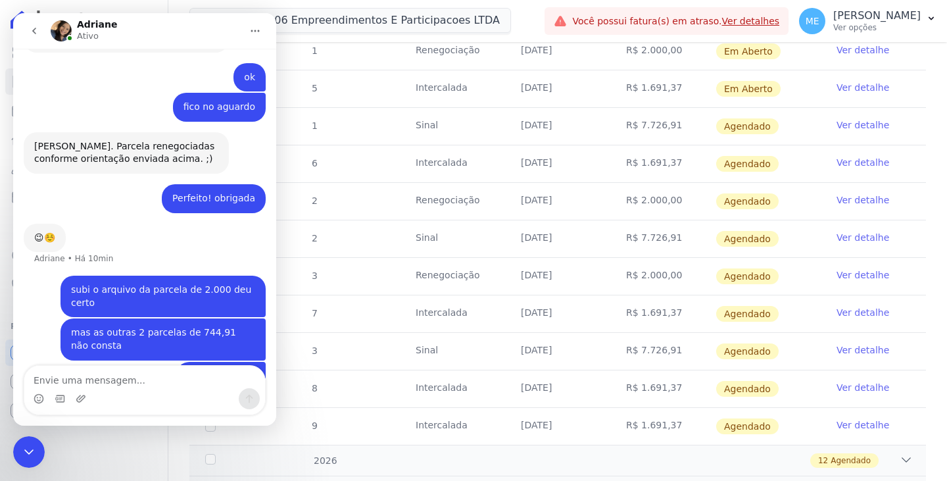
click at [843, 196] on link "Ver detalhe" at bounding box center [863, 199] width 53 height 13
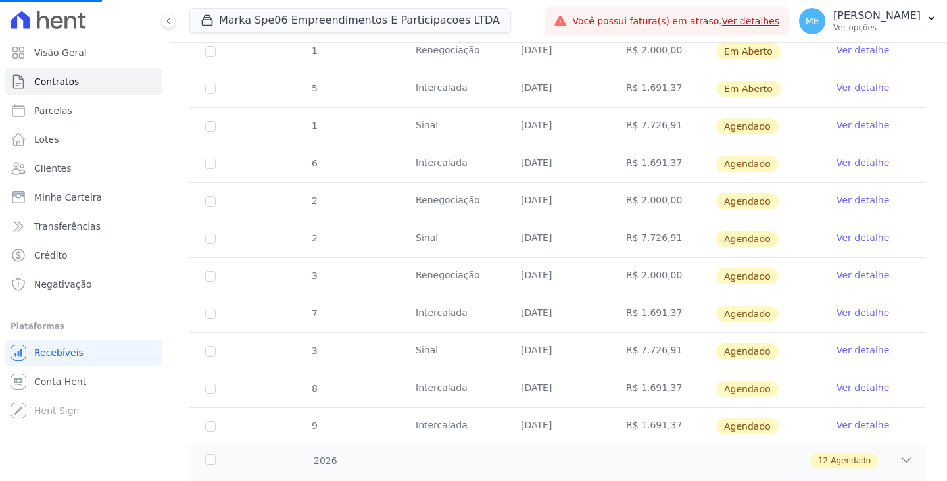
click at [845, 199] on link "Ver detalhe" at bounding box center [863, 199] width 53 height 13
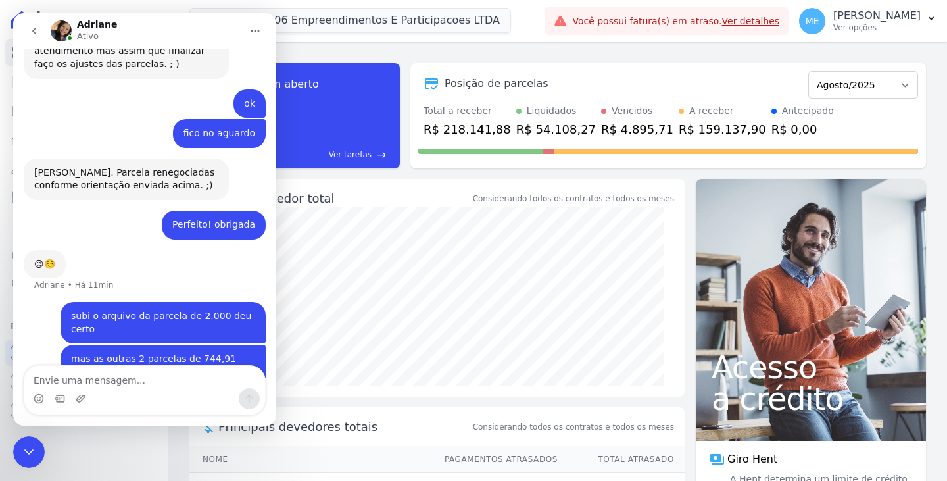
scroll to position [550, 0]
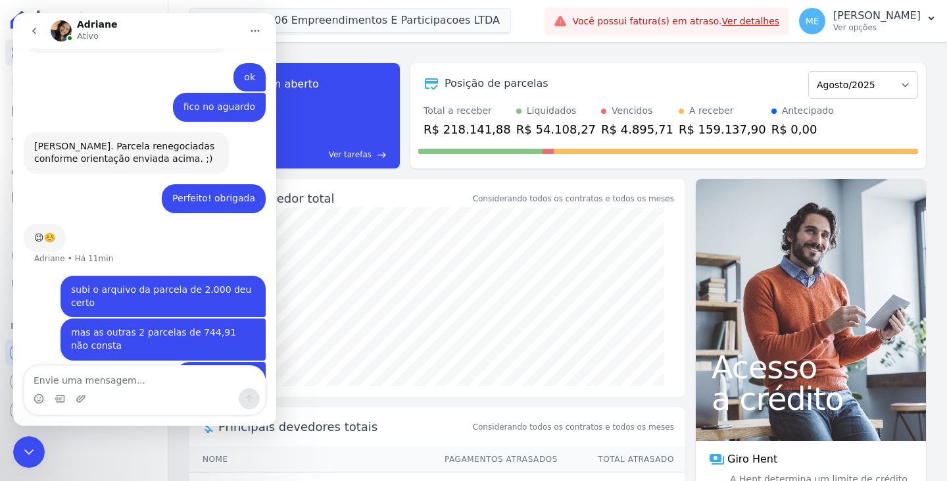
click at [26, 454] on icon "Encerramento do Messenger da Intercom" at bounding box center [29, 452] width 16 height 16
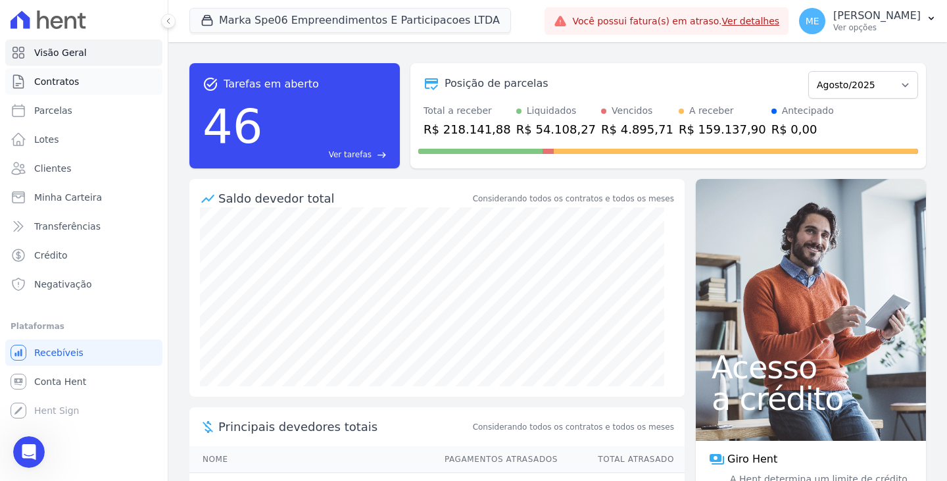
click at [71, 80] on span "Contratos" at bounding box center [56, 81] width 45 height 13
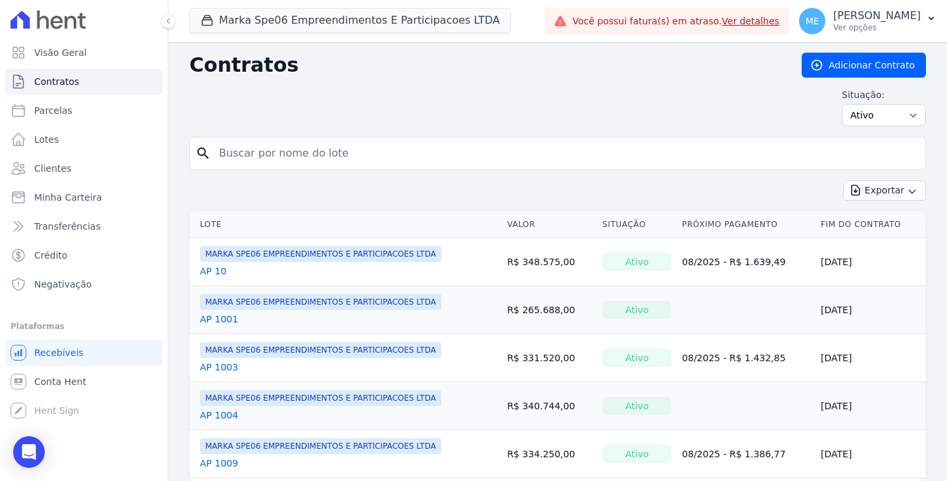
click at [303, 155] on input "search" at bounding box center [565, 153] width 709 height 26
type input "1808"
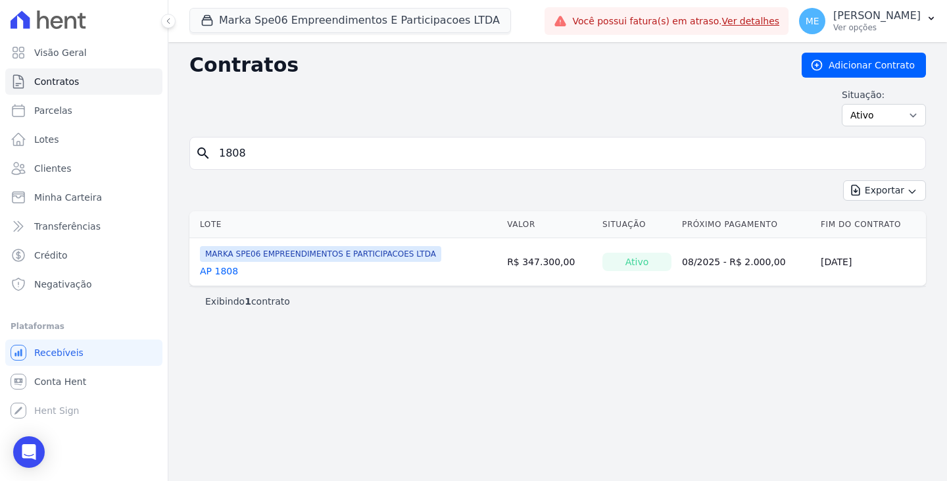
click at [224, 272] on link "AP 1808" at bounding box center [219, 270] width 38 height 13
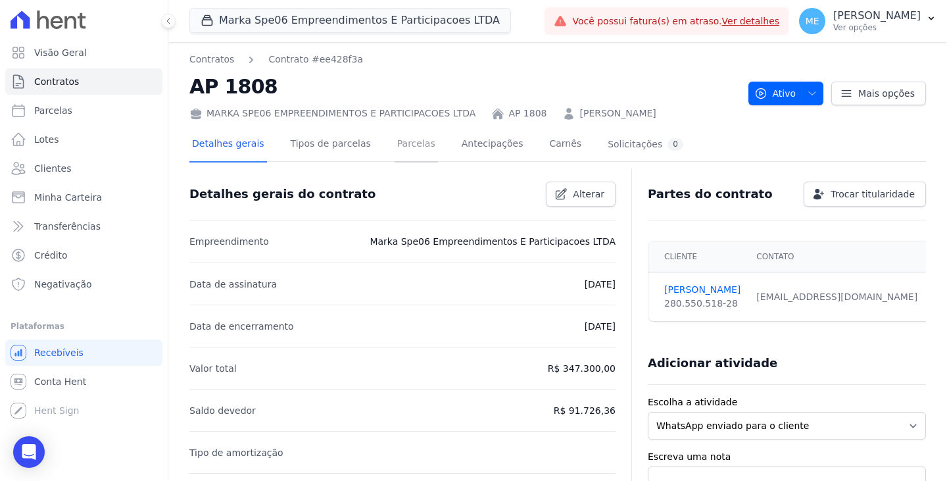
click at [406, 152] on link "Parcelas" at bounding box center [416, 145] width 43 height 35
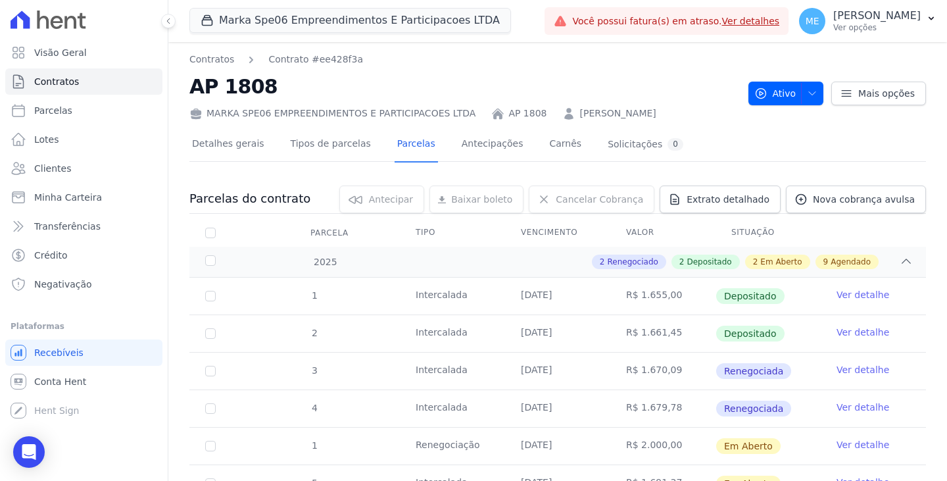
scroll to position [197, 0]
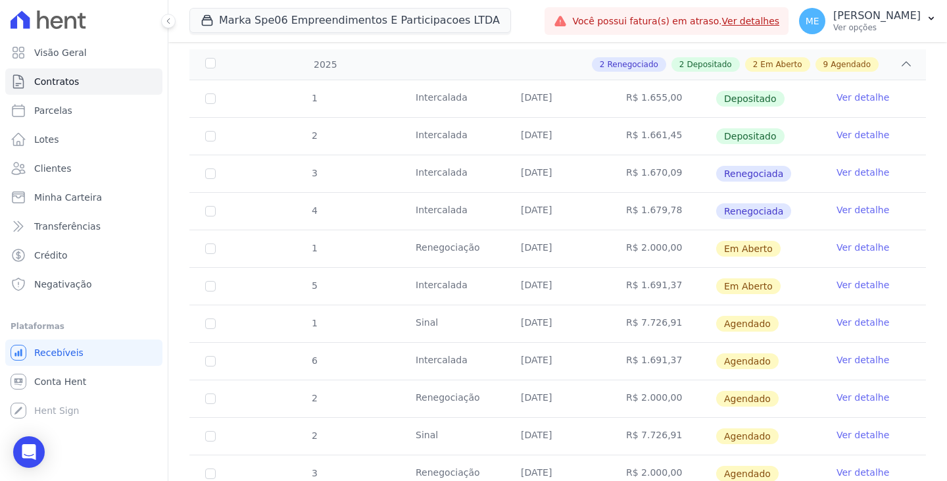
click at [843, 401] on link "Ver detalhe" at bounding box center [863, 397] width 53 height 13
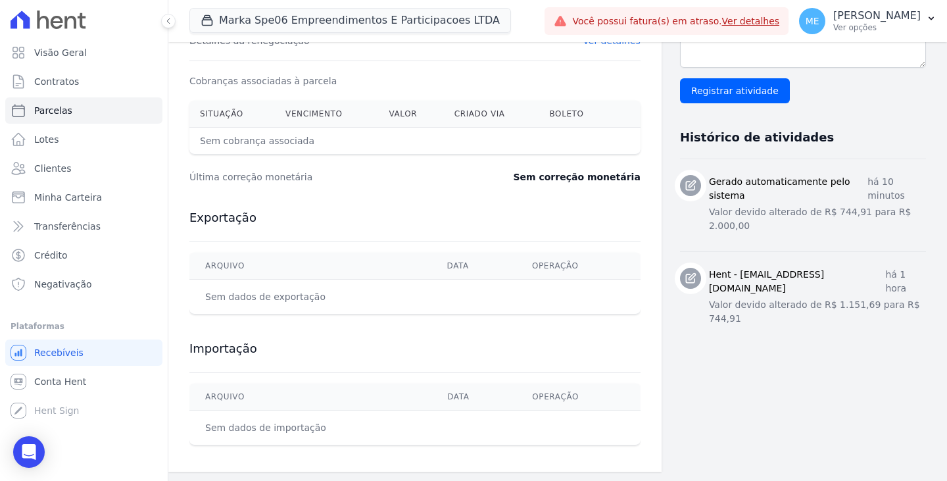
scroll to position [418, 0]
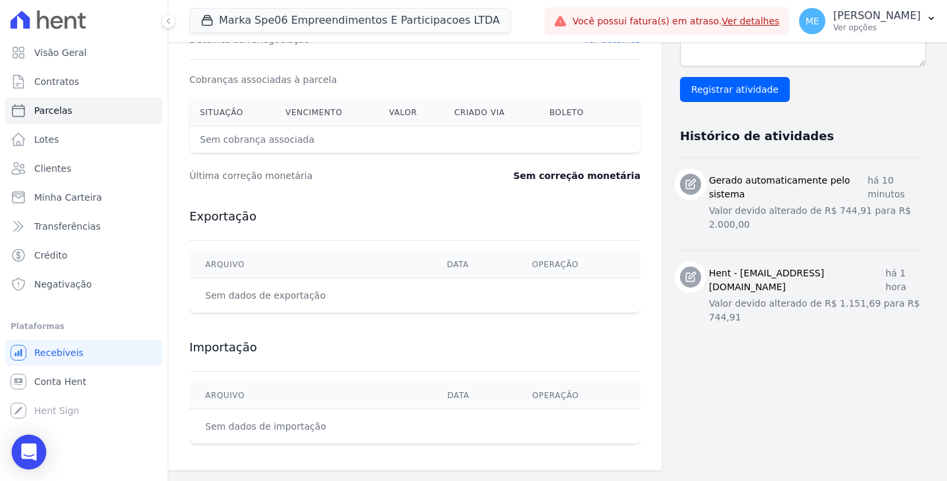
click at [28, 458] on icon "Open Intercom Messenger" at bounding box center [28, 451] width 17 height 17
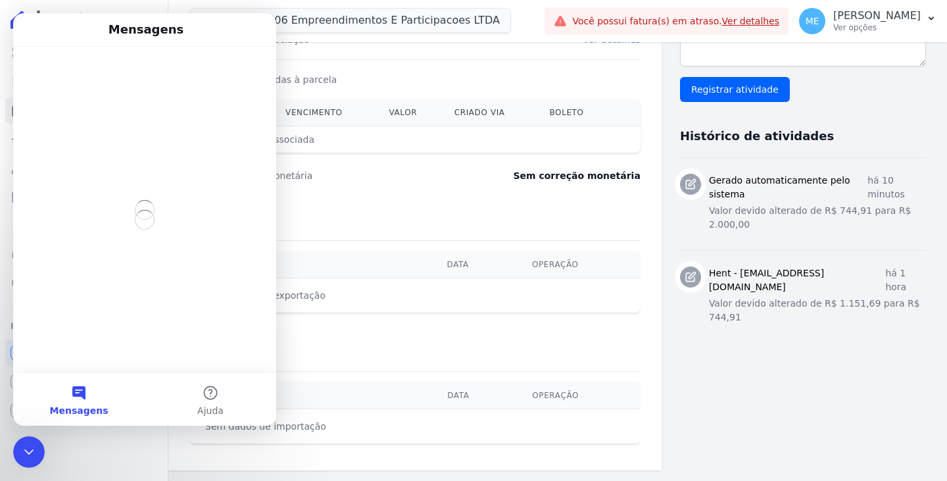
scroll to position [0, 0]
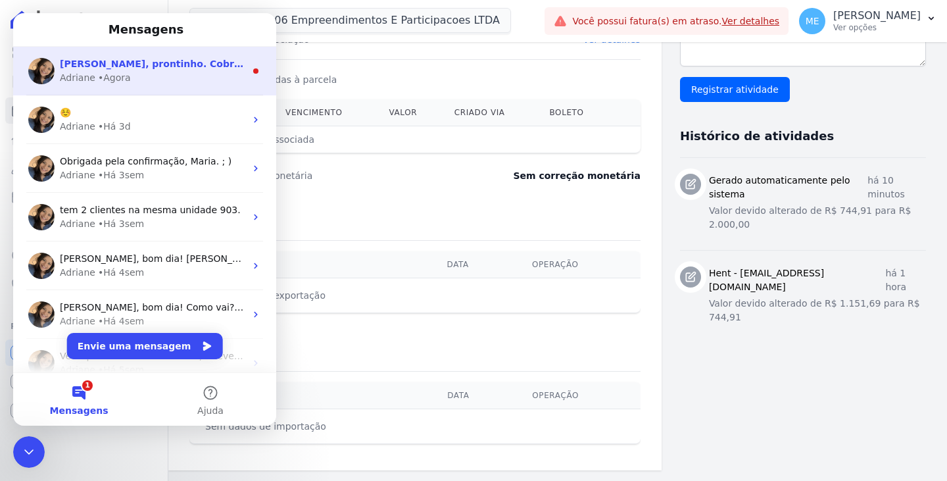
click at [130, 76] on div "Adriane • Agora" at bounding box center [152, 78] width 185 height 14
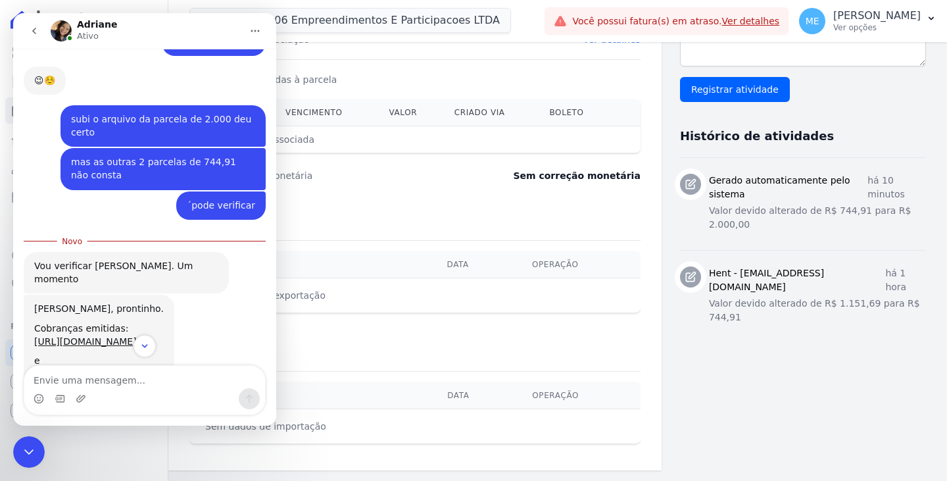
scroll to position [764, 0]
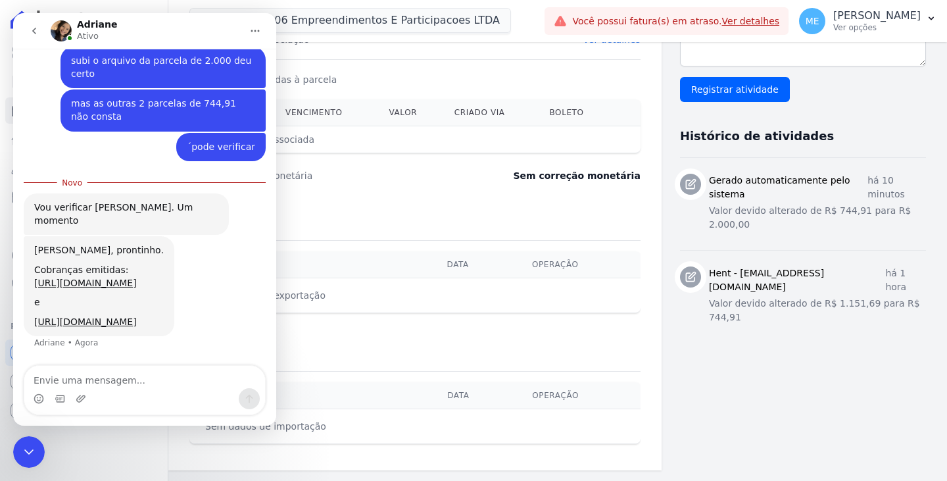
click at [740, 376] on div "Dados do cliente Nome [PERSON_NAME] CPF 280.550.518-28 Nome da propriedade AP 1…" at bounding box center [803, 74] width 246 height 772
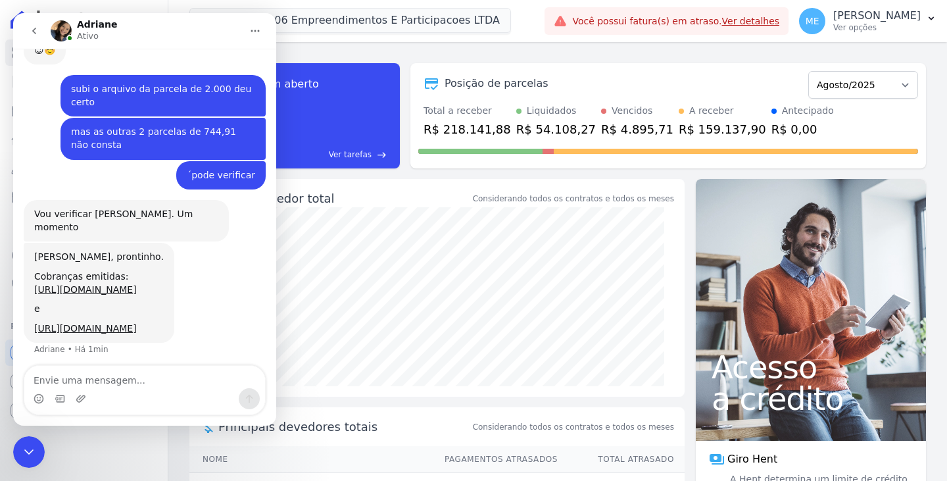
scroll to position [742, 0]
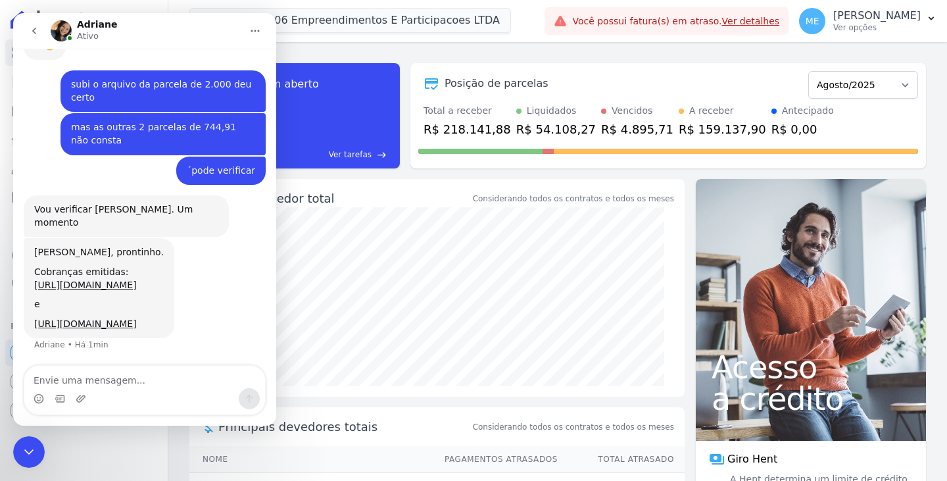
click at [28, 450] on icon "Encerramento do Messenger da Intercom" at bounding box center [29, 452] width 16 height 16
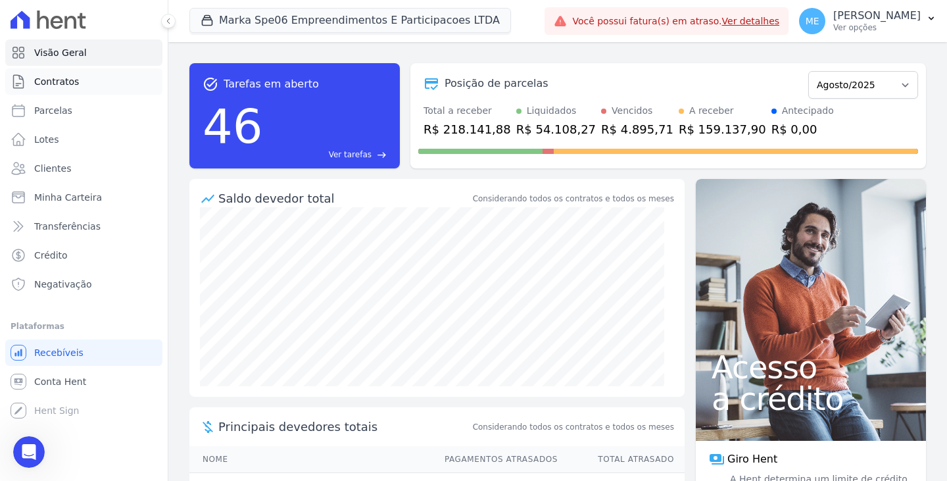
click at [49, 82] on span "Contratos" at bounding box center [56, 81] width 45 height 13
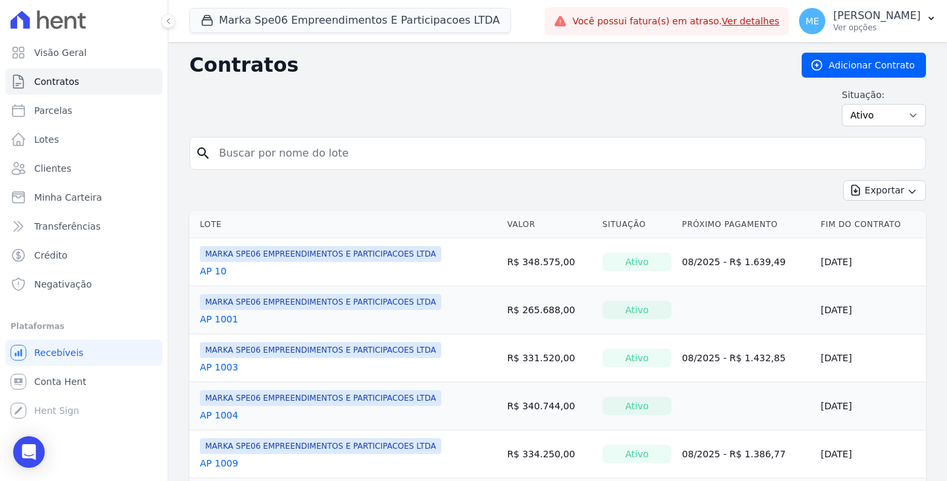
click at [289, 155] on input "search" at bounding box center [565, 153] width 709 height 26
type input "1808"
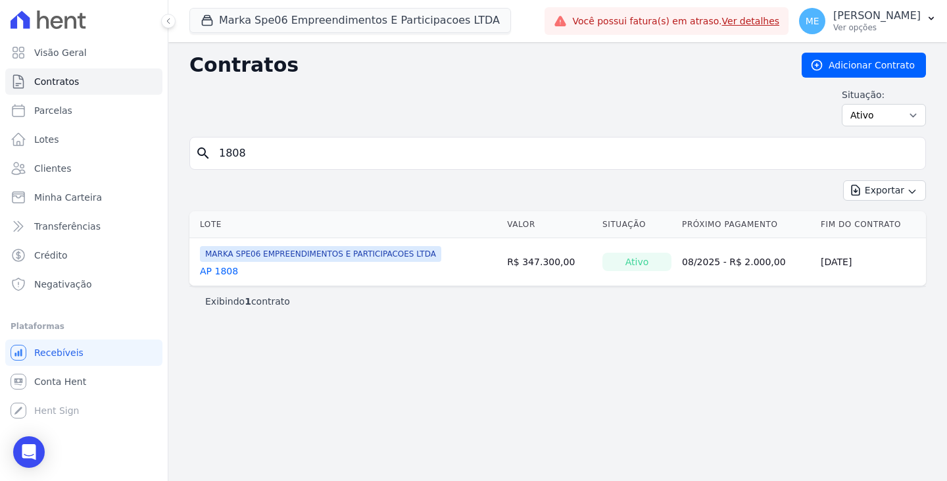
click at [220, 274] on link "AP 1808" at bounding box center [219, 270] width 38 height 13
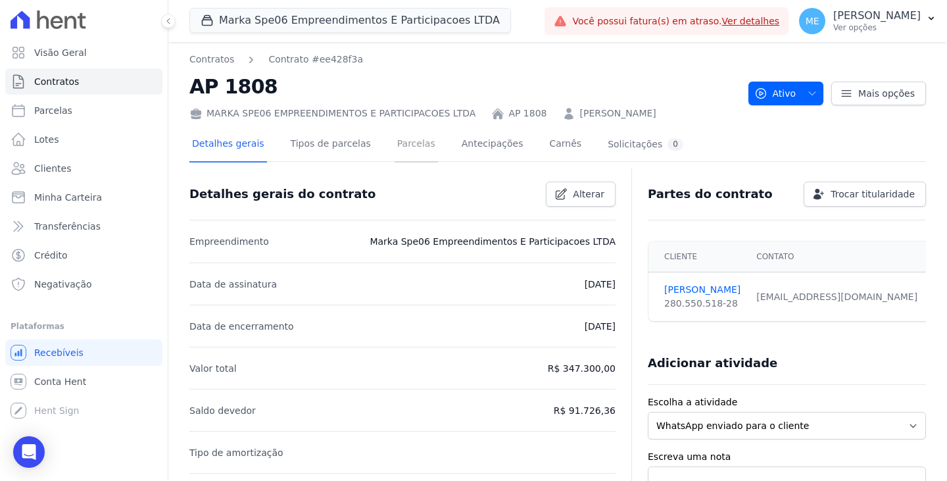
click at [401, 143] on link "Parcelas" at bounding box center [416, 145] width 43 height 35
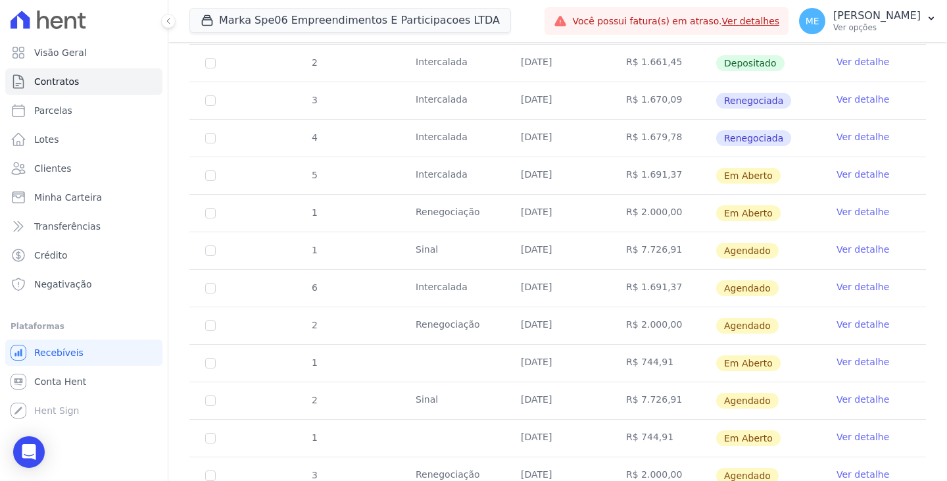
scroll to position [329, 0]
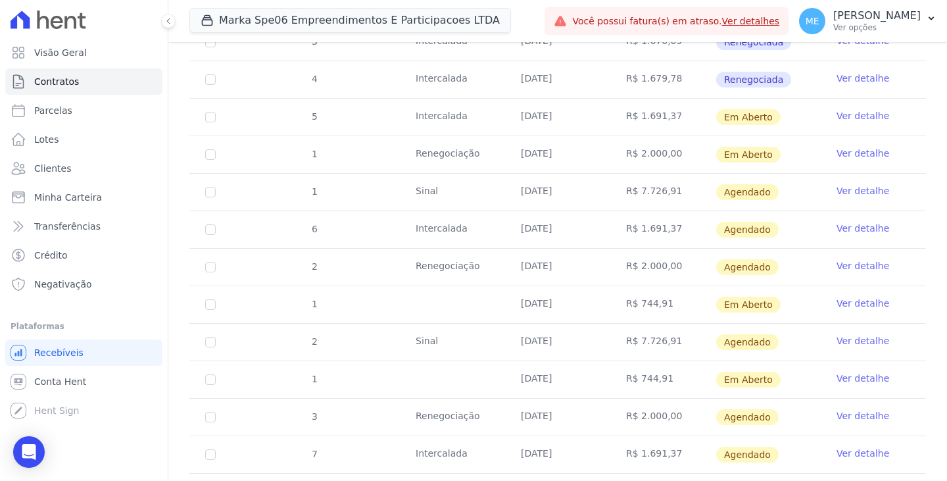
click at [842, 153] on link "Ver detalhe" at bounding box center [863, 153] width 53 height 13
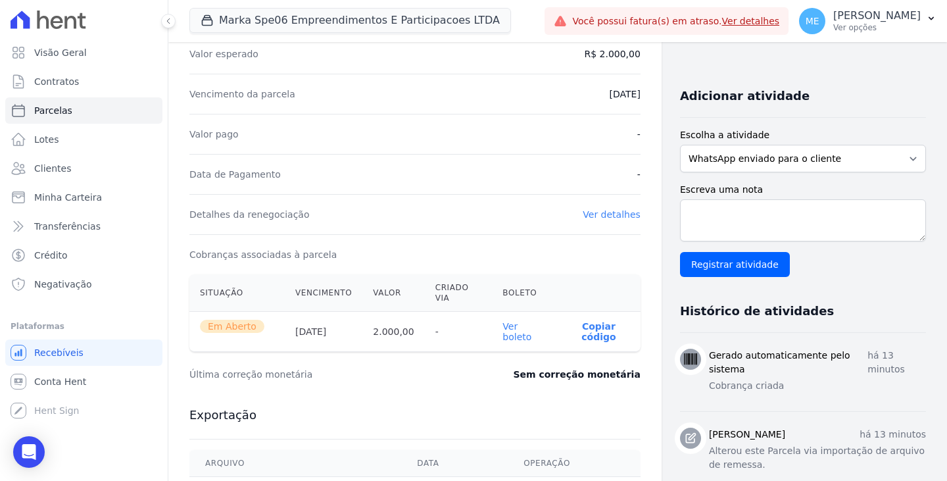
scroll to position [329, 0]
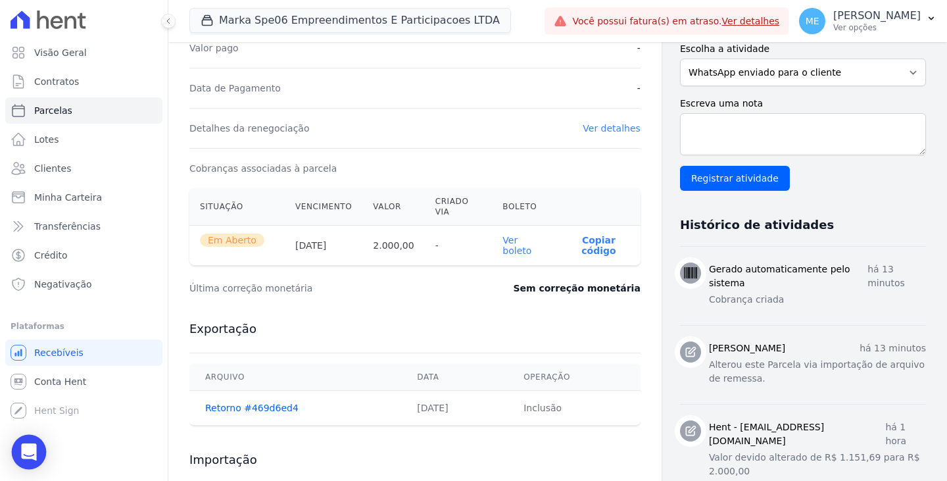
click at [34, 452] on icon "Open Intercom Messenger" at bounding box center [28, 451] width 15 height 17
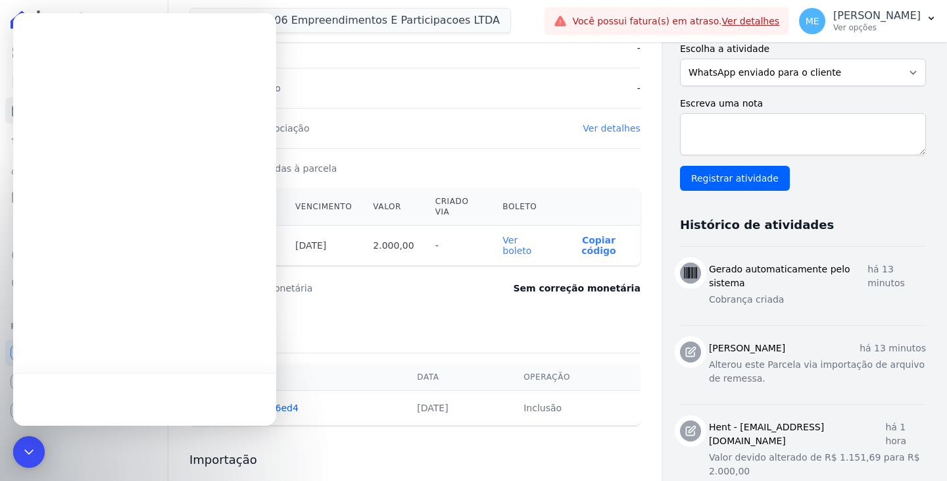
scroll to position [0, 0]
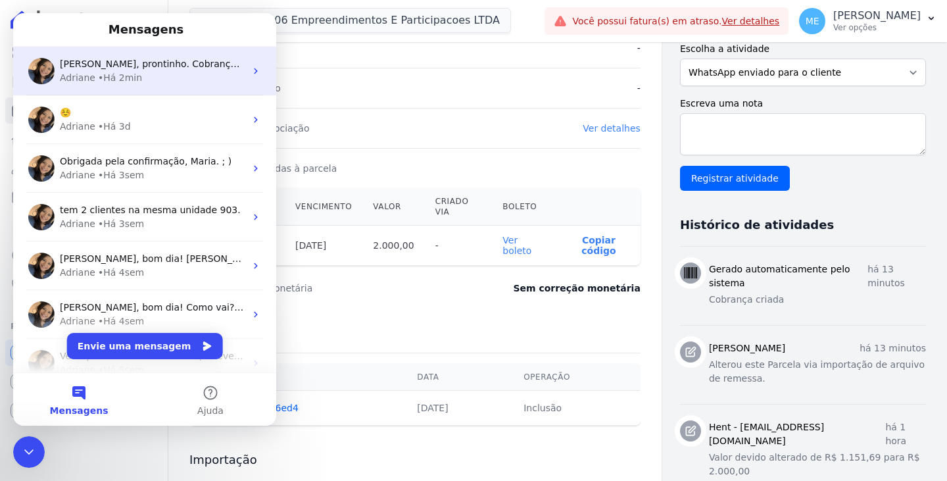
click at [185, 71] on div "Adriane • Há 2min" at bounding box center [152, 78] width 185 height 14
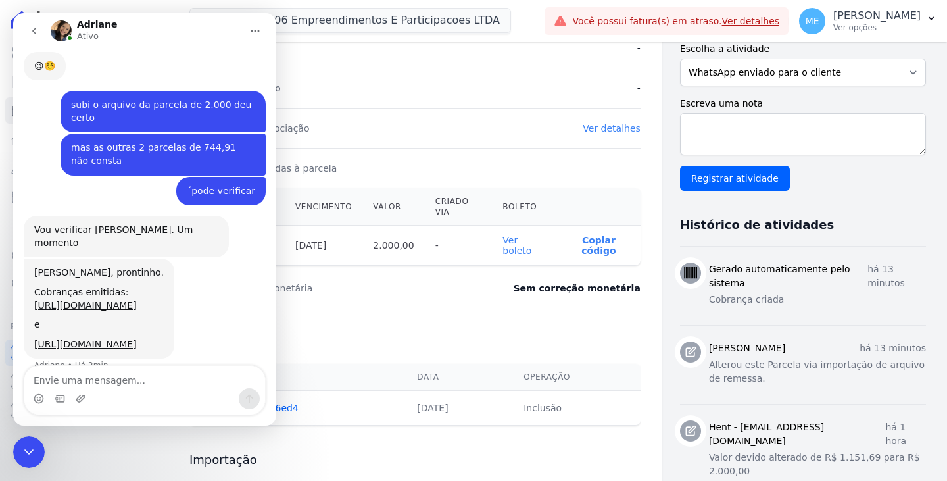
scroll to position [742, 0]
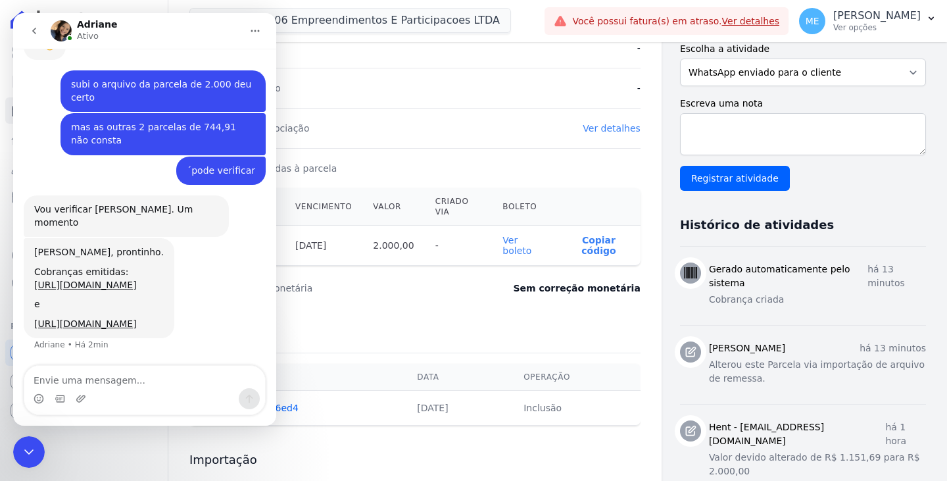
click at [125, 386] on textarea "Envie uma mensagem..." at bounding box center [144, 377] width 241 height 22
type textarea "deu certo."
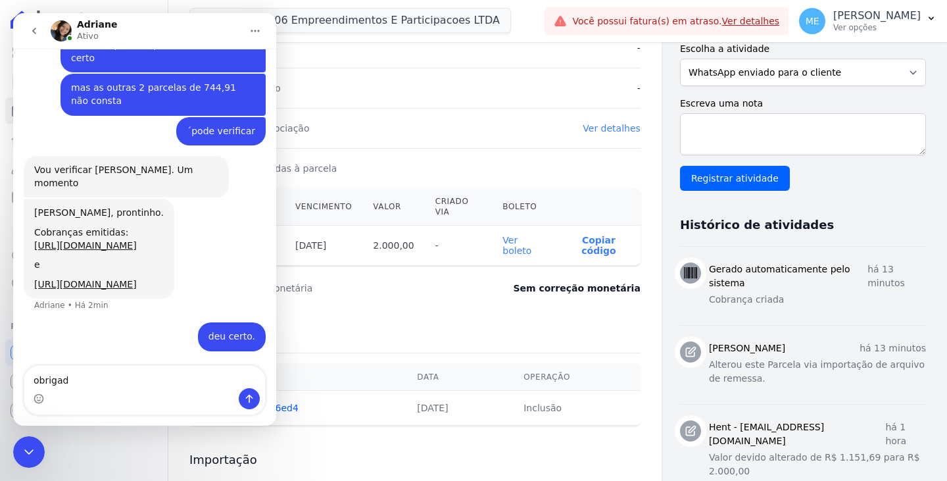
type textarea "obrigada"
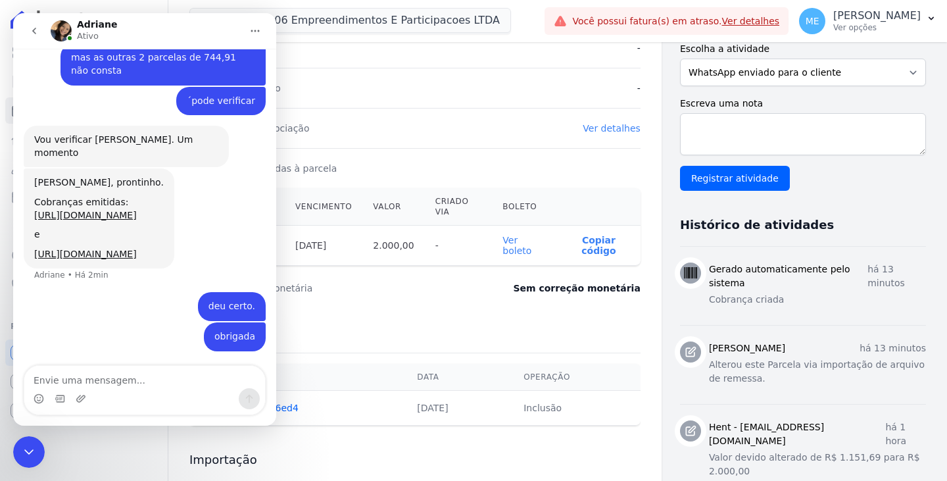
click at [35, 455] on icon "Encerramento do Messenger da Intercom" at bounding box center [29, 452] width 16 height 16
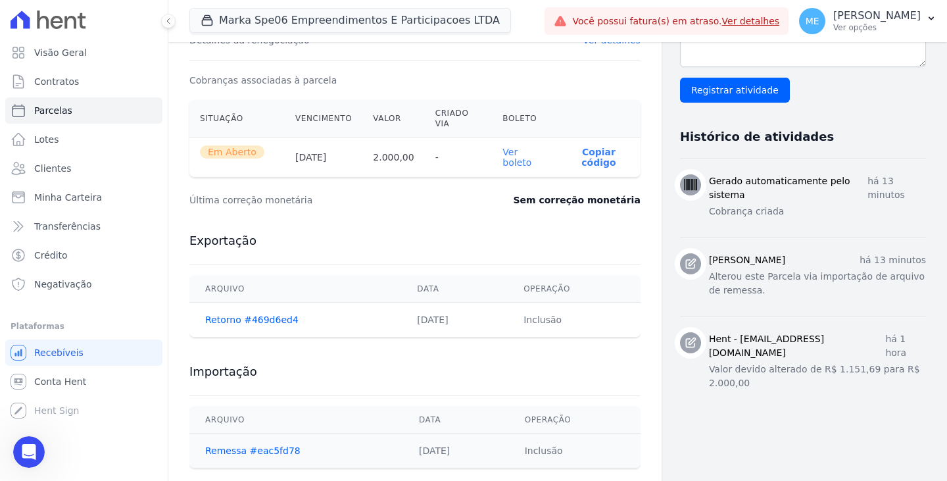
scroll to position [420, 0]
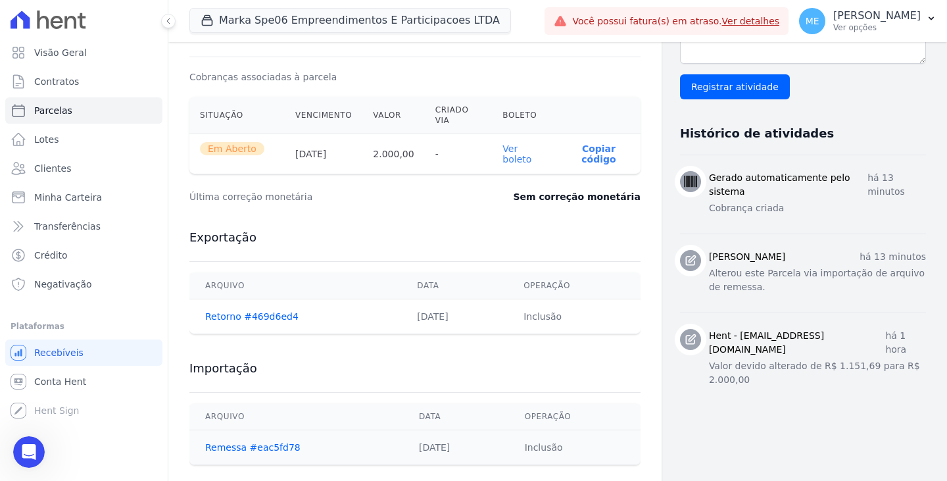
click at [531, 143] on link "Ver boleto" at bounding box center [516, 153] width 29 height 21
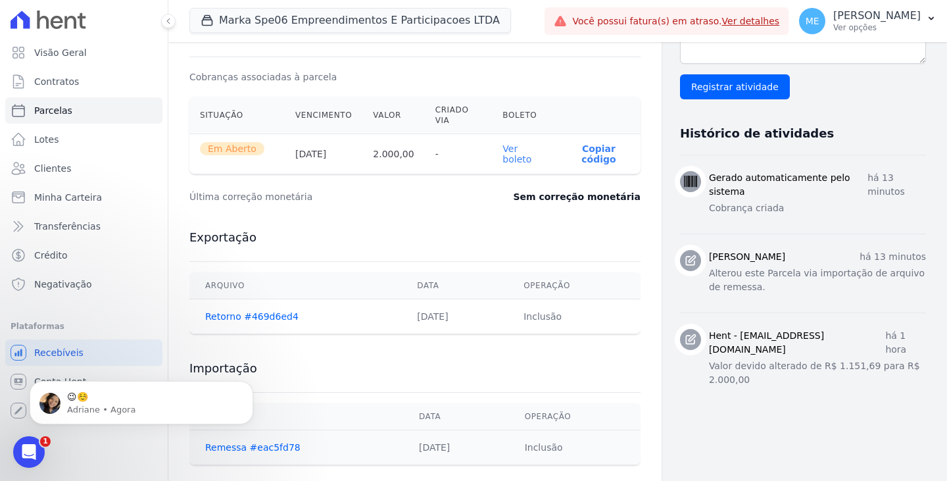
scroll to position [851, 0]
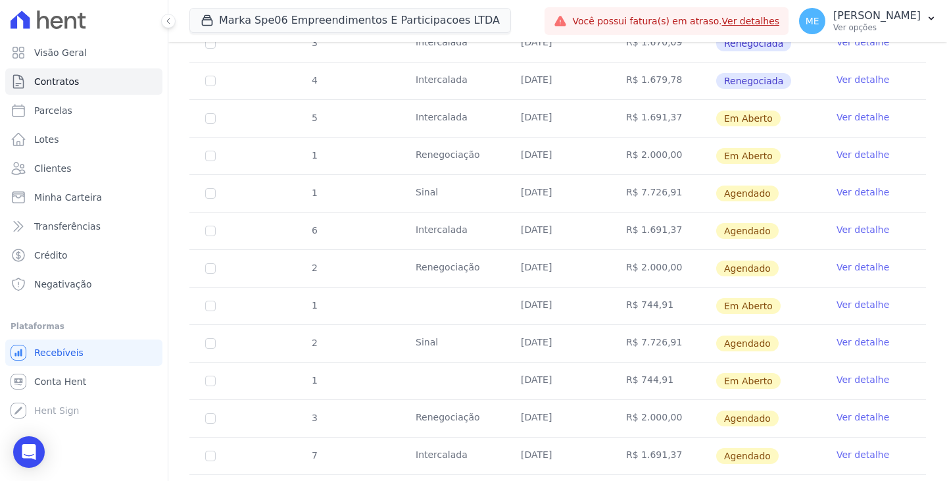
scroll to position [329, 0]
click at [852, 306] on link "Ver detalhe" at bounding box center [863, 303] width 53 height 13
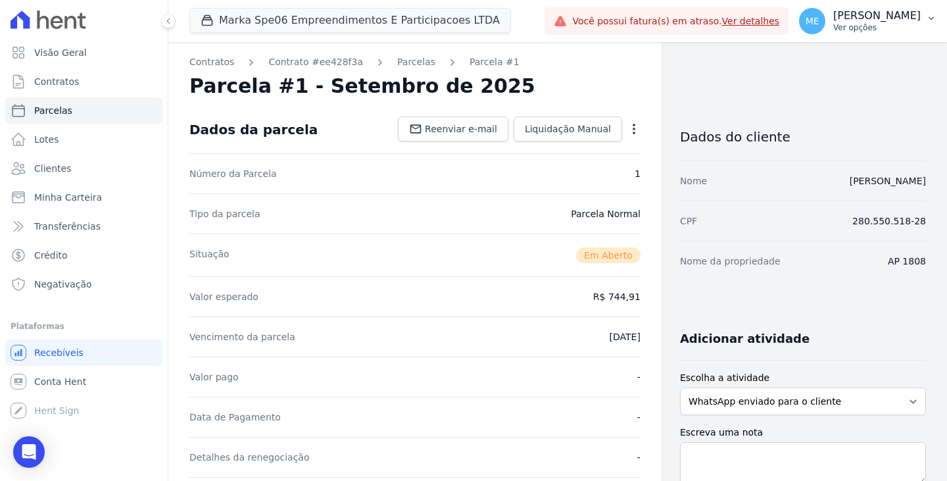
click at [929, 16] on icon "button" at bounding box center [931, 18] width 11 height 11
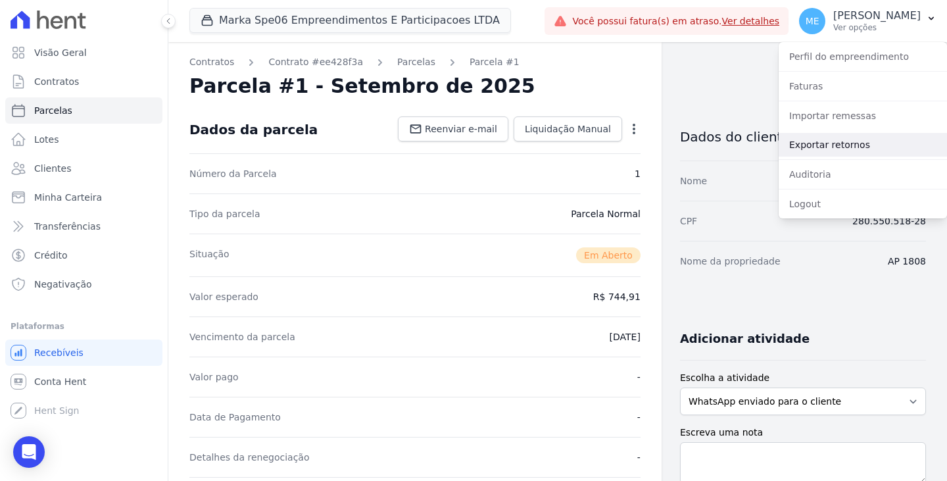
click at [831, 142] on link "Exportar retornos" at bounding box center [863, 145] width 168 height 24
